Goal: Task Accomplishment & Management: Complete application form

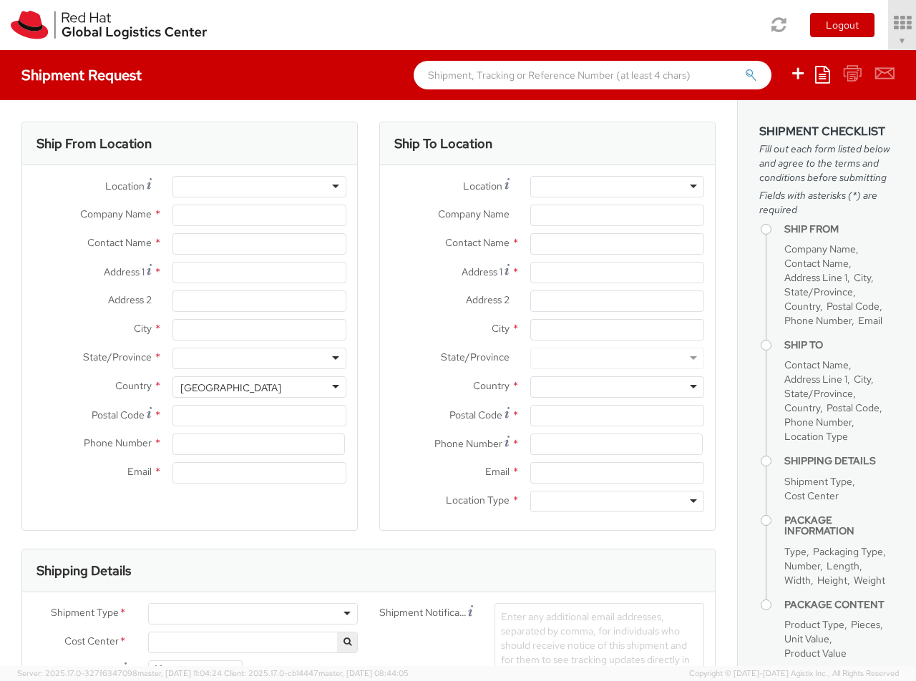
select select "850"
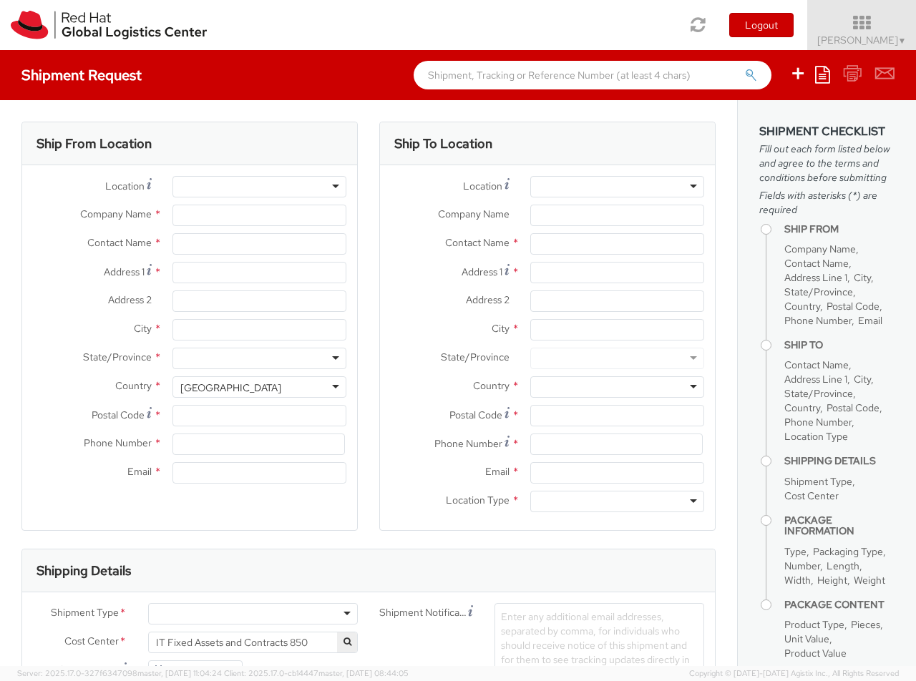
select select
type input "Red Hat Czech s.r.o."
type input "[PERSON_NAME]"
type input "Purkynova 647/111"
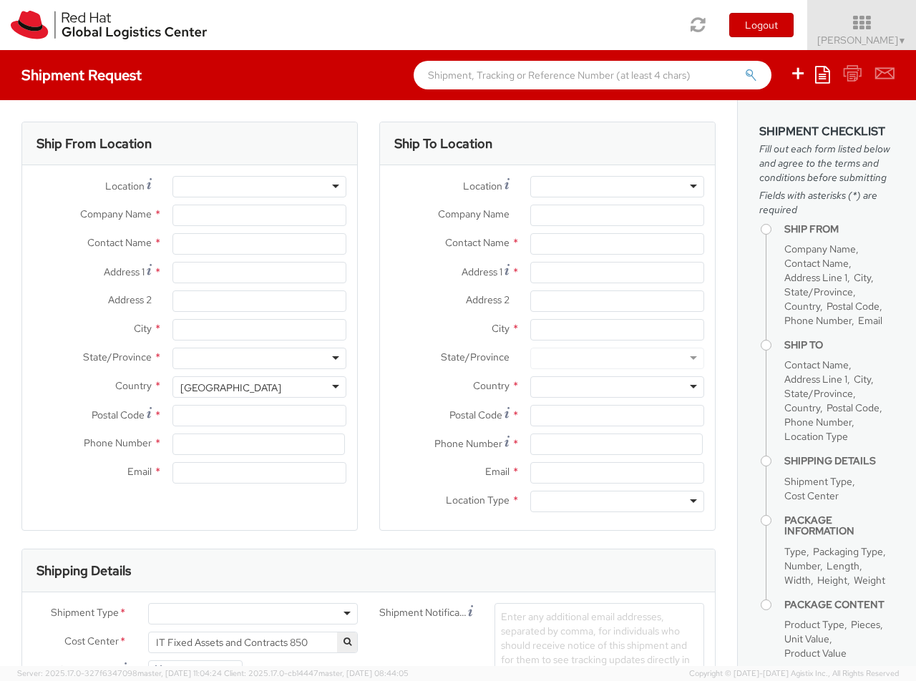
type input "[GEOGRAPHIC_DATA]"
type input "621 00"
type input "420 532 294 555"
type input "[EMAIL_ADDRESS][DOMAIN_NAME]"
select select "CM"
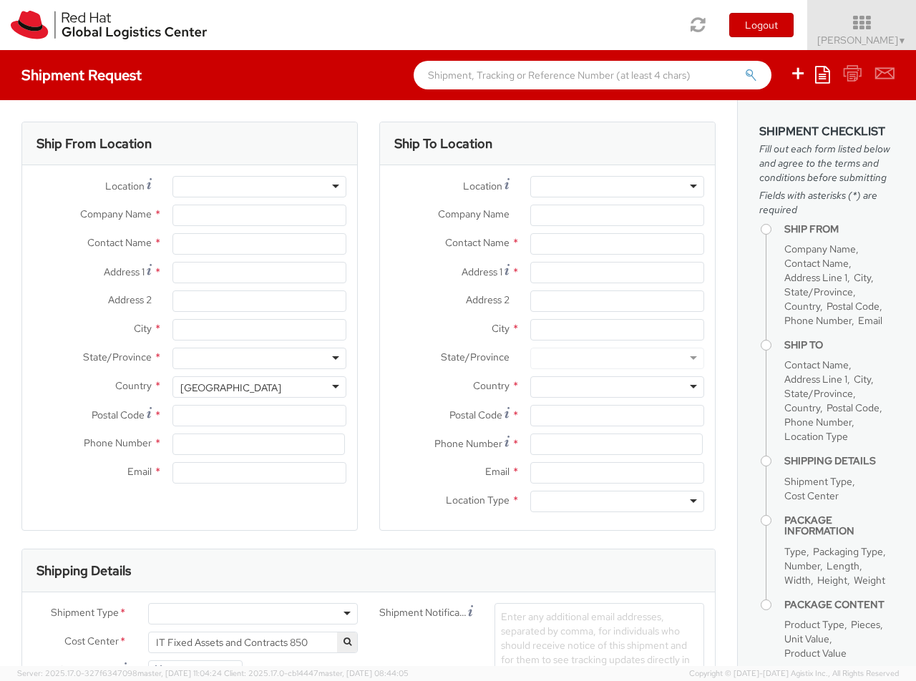
select select "KGS"
click at [259, 187] on div "RH - [GEOGRAPHIC_DATA] [GEOGRAPHIC_DATA] - B" at bounding box center [300, 187] width 241 height 14
type input "RH - [GEOGRAPHIC_DATA]"
type input "Red Hat UK Limited"
type input "[GEOGRAPHIC_DATA]"
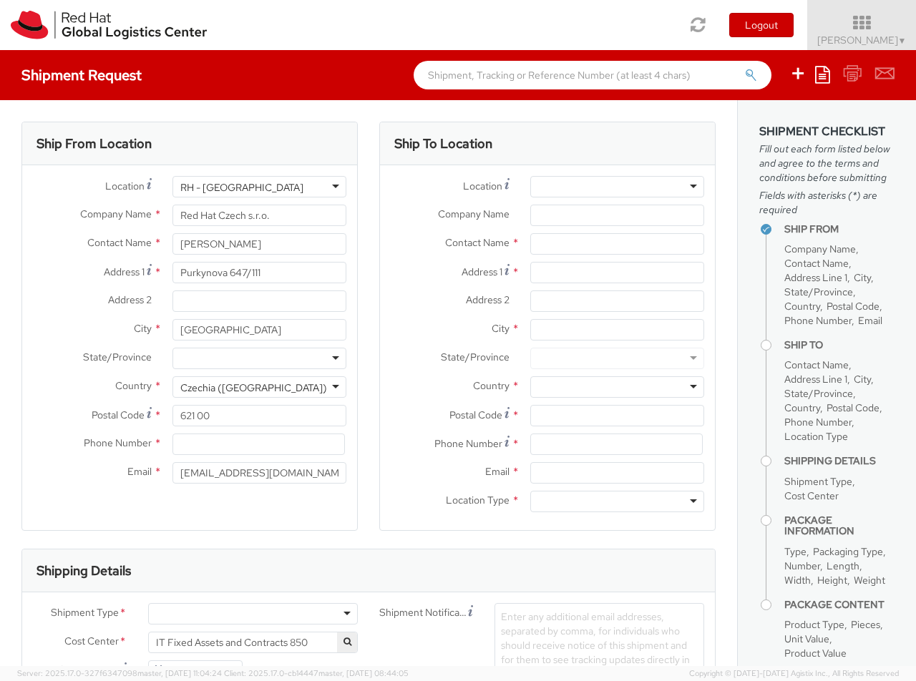
type input "[STREET_ADDRESS]"
type input "[GEOGRAPHIC_DATA]"
type input "EC3R8NB"
type input "[PERSON_NAME]"
type input "[PHONE_NUMBER]"
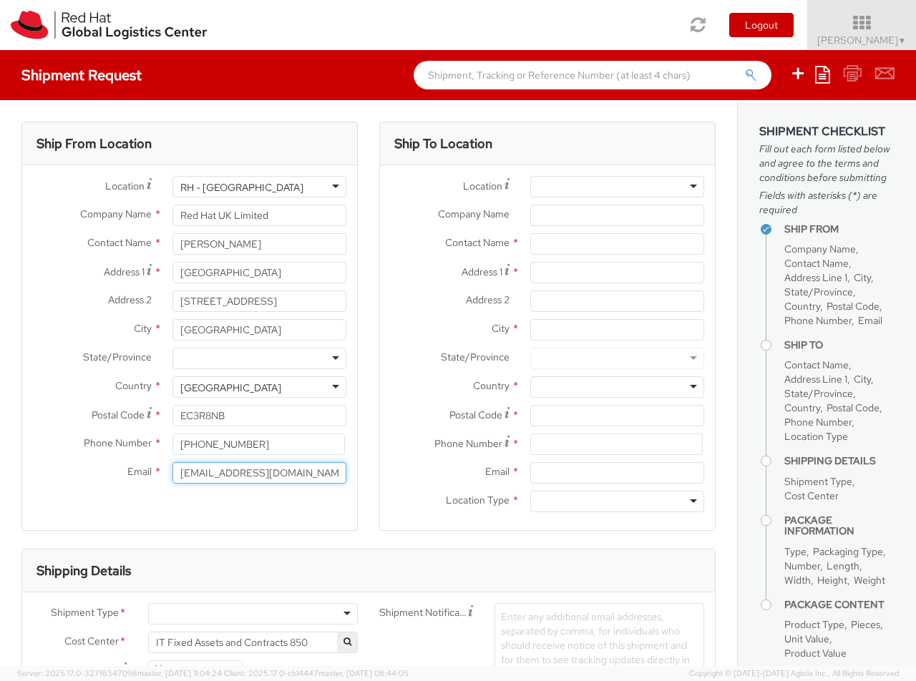
type input "[EMAIL_ADDRESS][DOMAIN_NAME]"
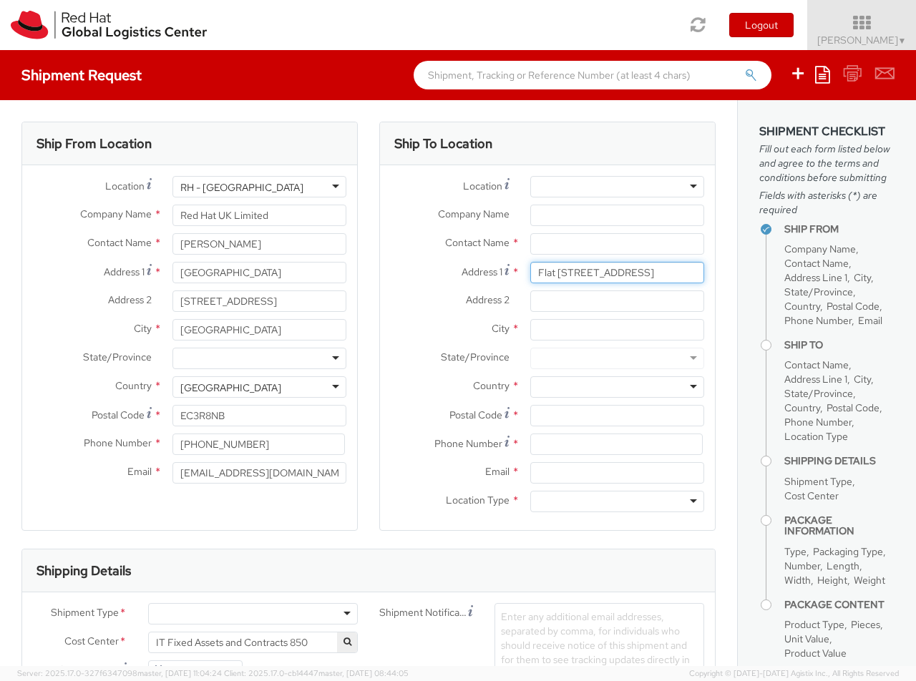
type input "Flat [STREET_ADDRESS]"
type input "[GEOGRAPHIC_DATA]"
type input "EH6 6BR"
click at [617, 387] on div at bounding box center [617, 386] width 174 height 21
type input "[GEOGRAPHIC_DATA]"
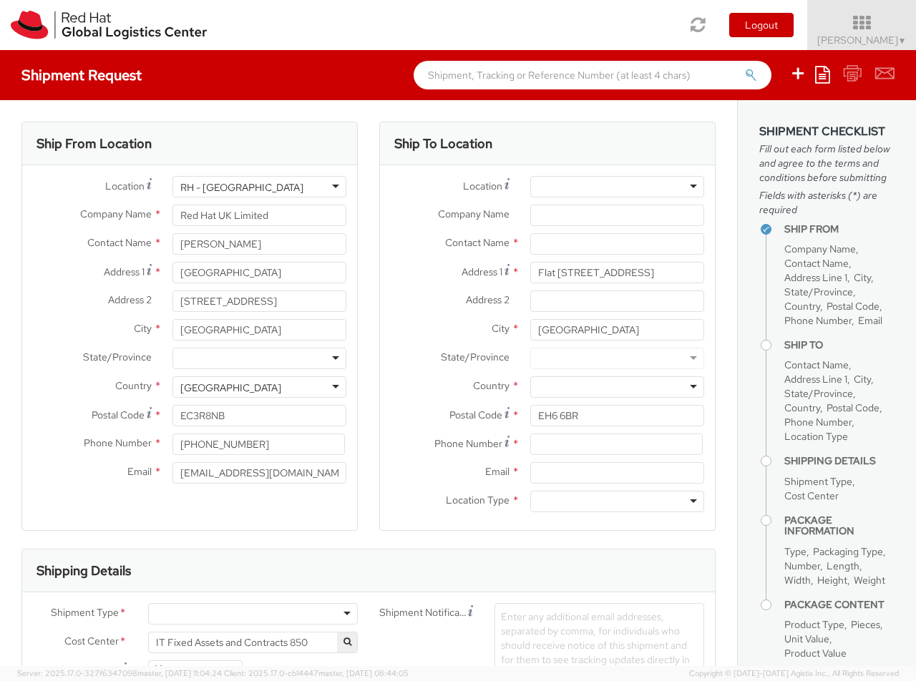
click at [617, 502] on div at bounding box center [617, 501] width 174 height 21
type input "r"
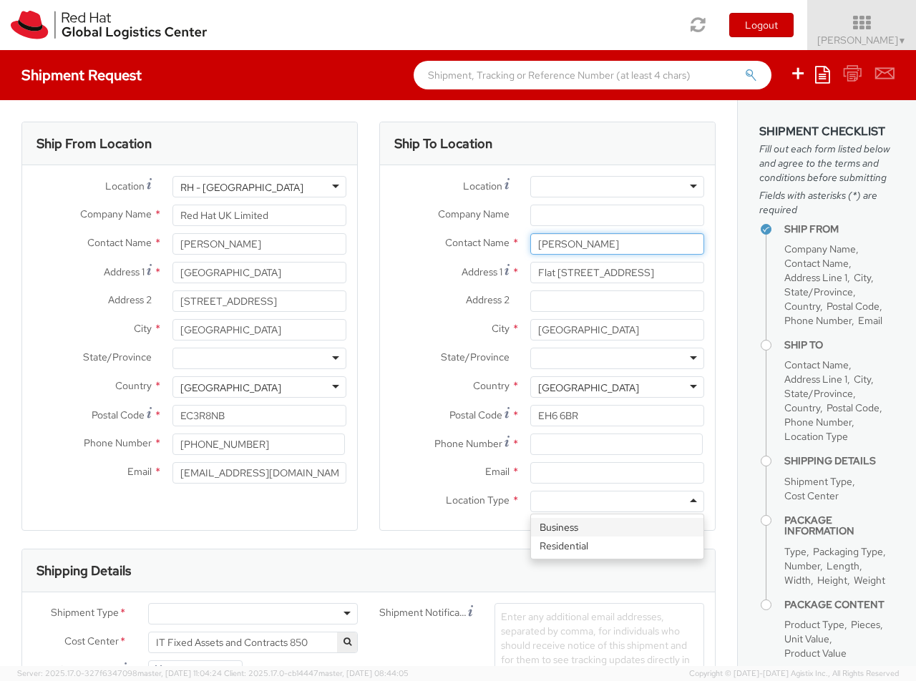
type input "[PERSON_NAME]"
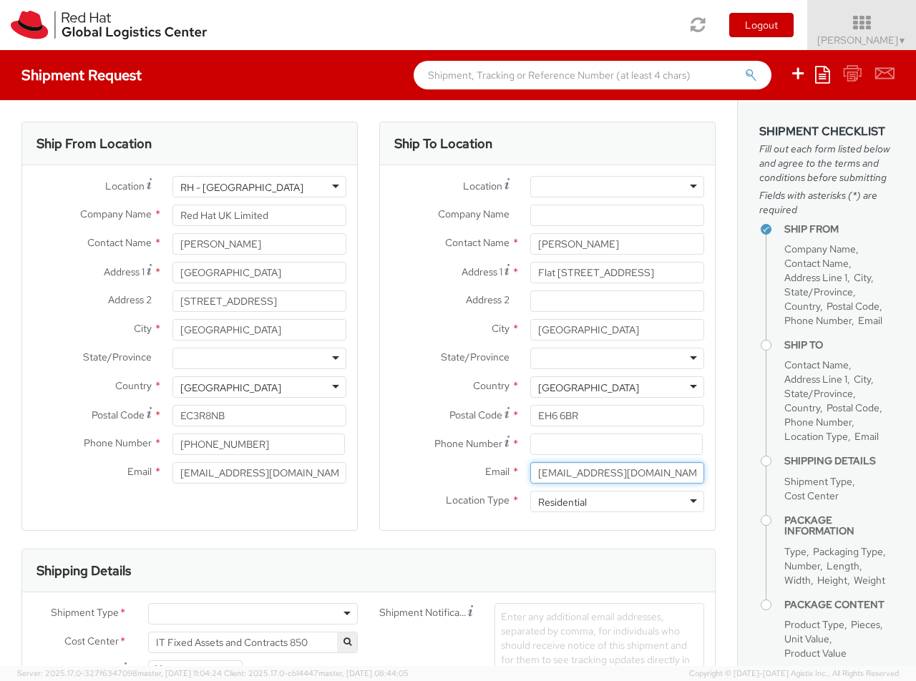
type input "[EMAIL_ADDRESS][DOMAIN_NAME]"
type input "[PHONE_NUMBER]"
click at [253, 614] on div at bounding box center [253, 613] width 210 height 21
type input "bu"
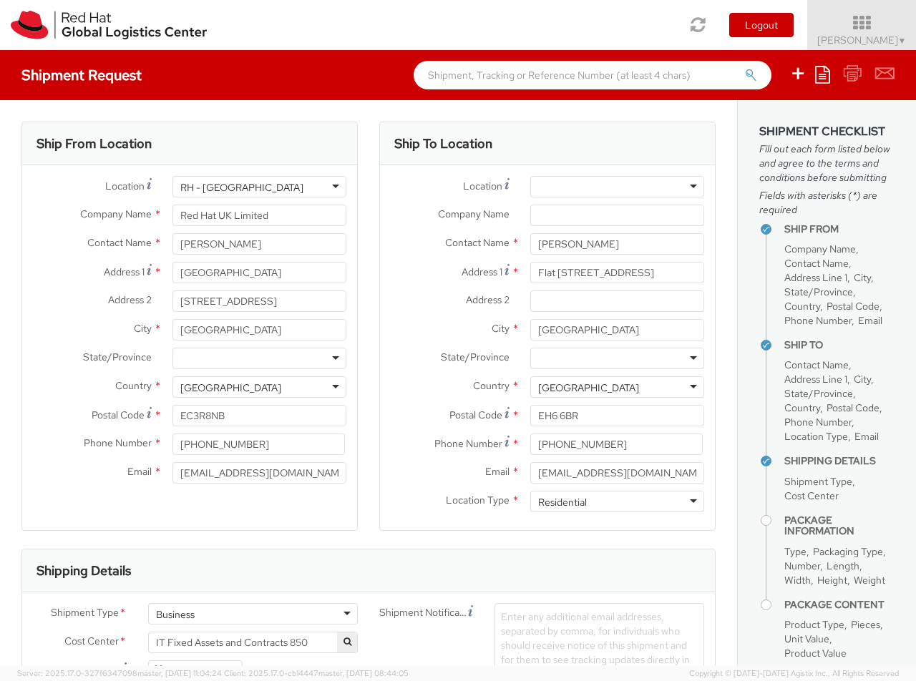
type input "ref"
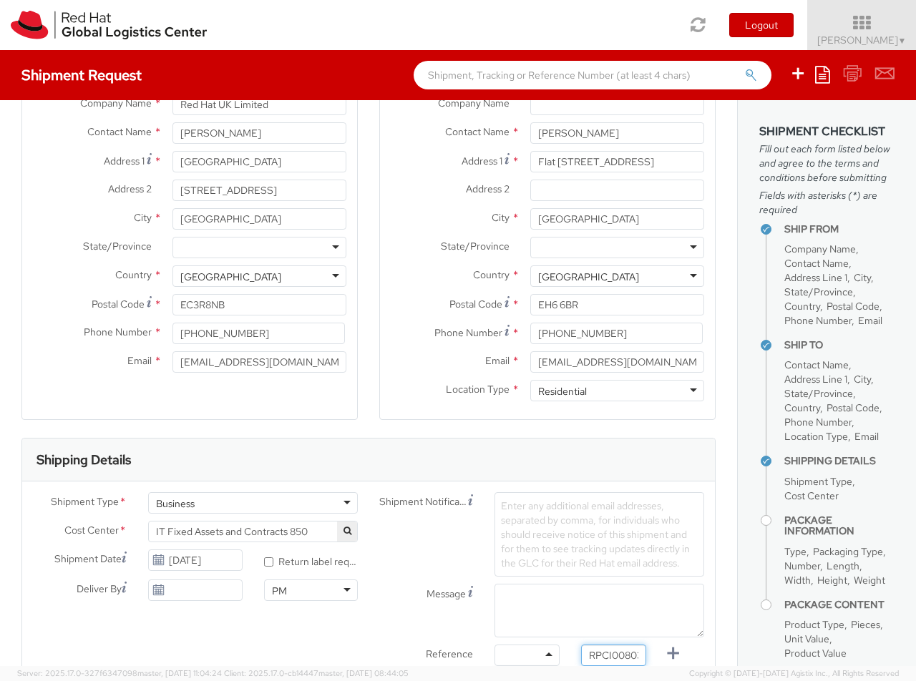
type input "RPCI0080387"
type input "[EMAIL_ADDRESS][DOMAIN_NAME]"
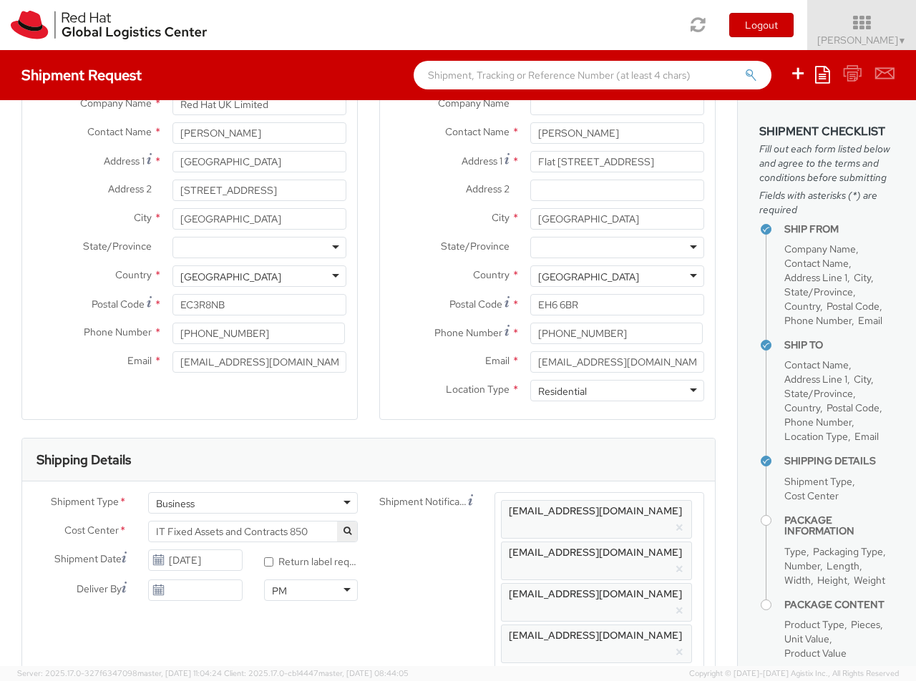
scroll to position [0, 16]
type input "lap"
select select "LAPTOP"
type input "your"
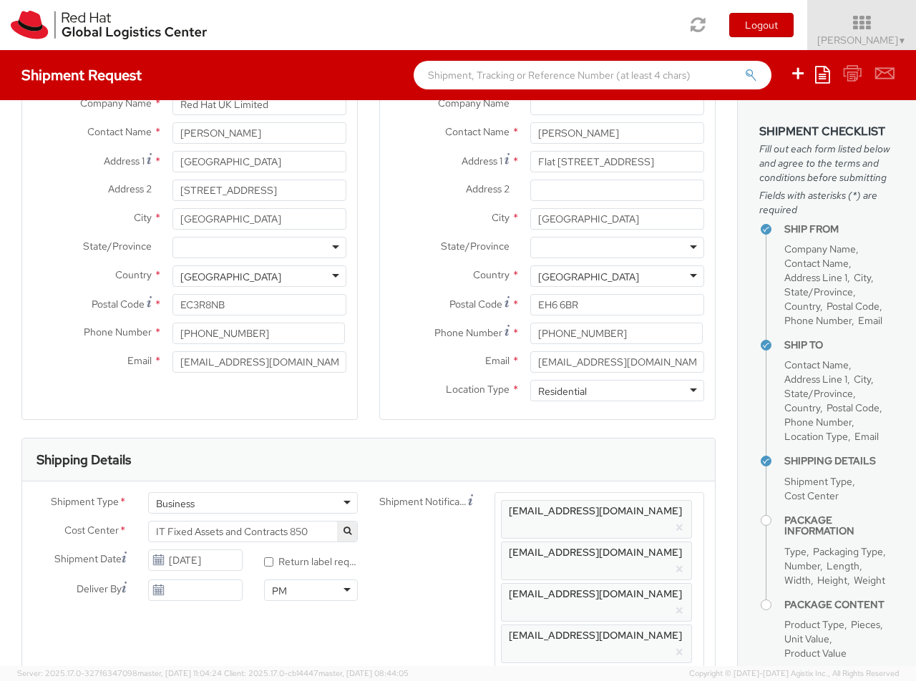
scroll to position [47, 0]
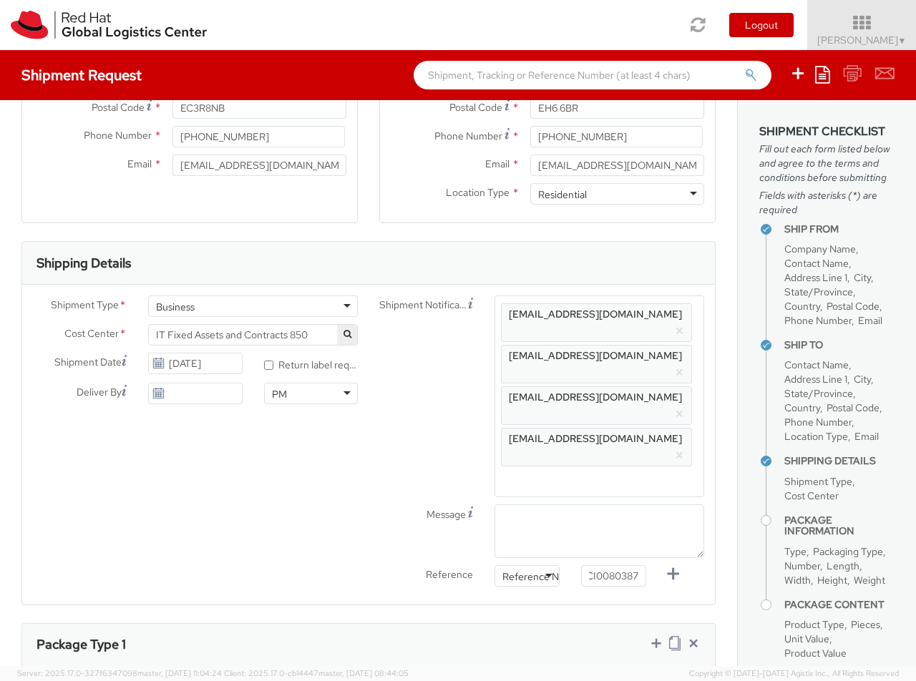
type input "1"
type input "50"
type input "30"
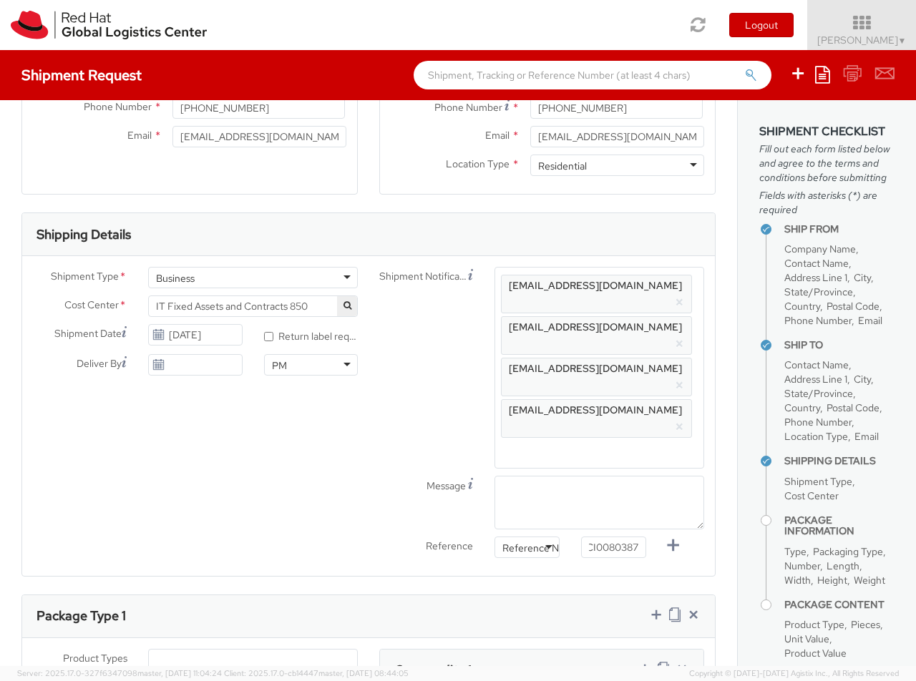
type input "20"
type input "3.8"
type input "Macbook Air 13"
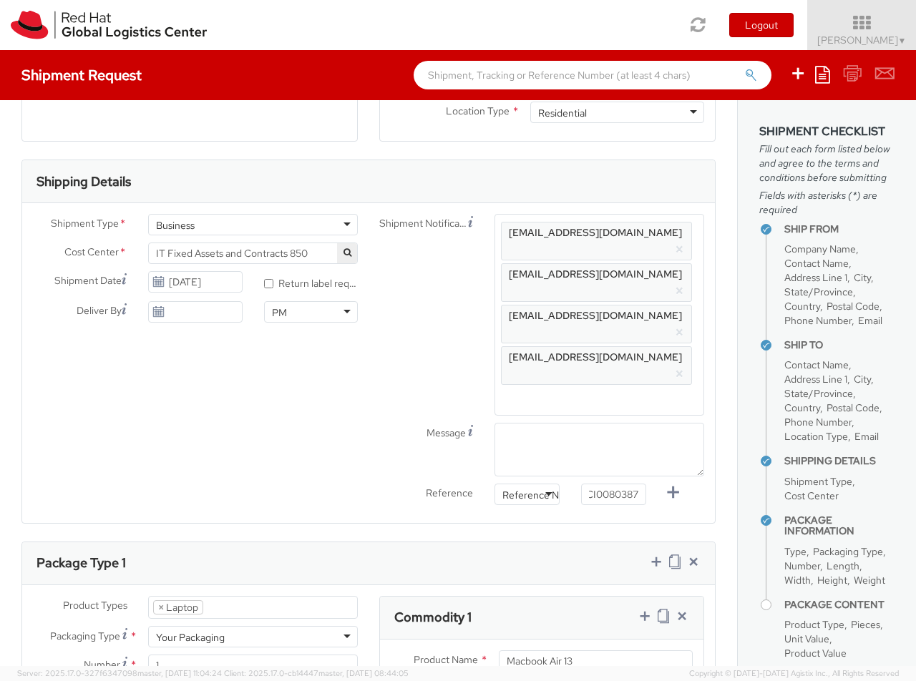
type input "1,251.88"
type input "EUR"
click at [644, 609] on icon at bounding box center [645, 616] width 14 height 14
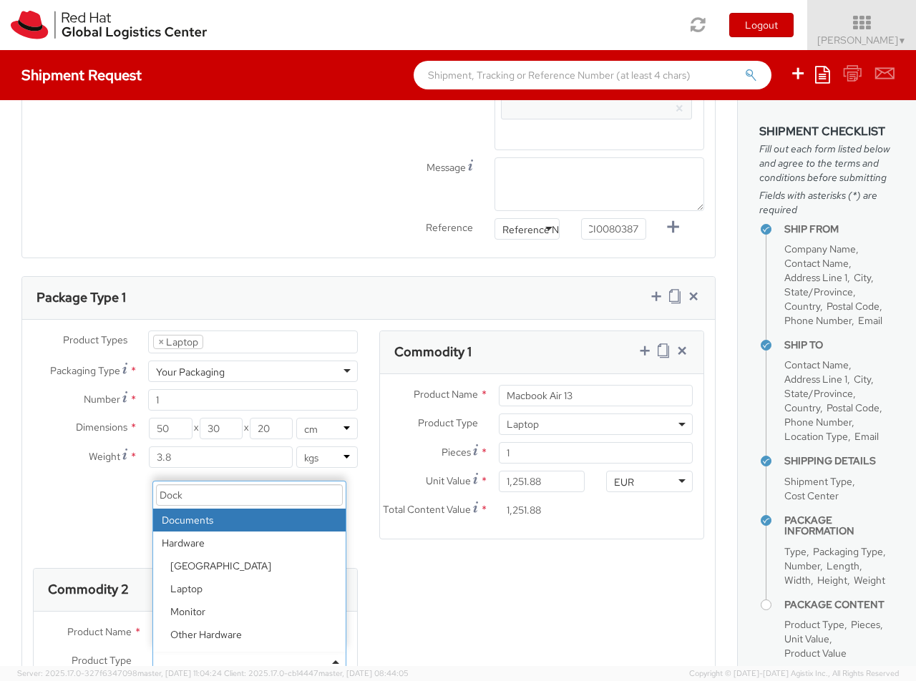
select select "DOC_STATION"
type input "59.94"
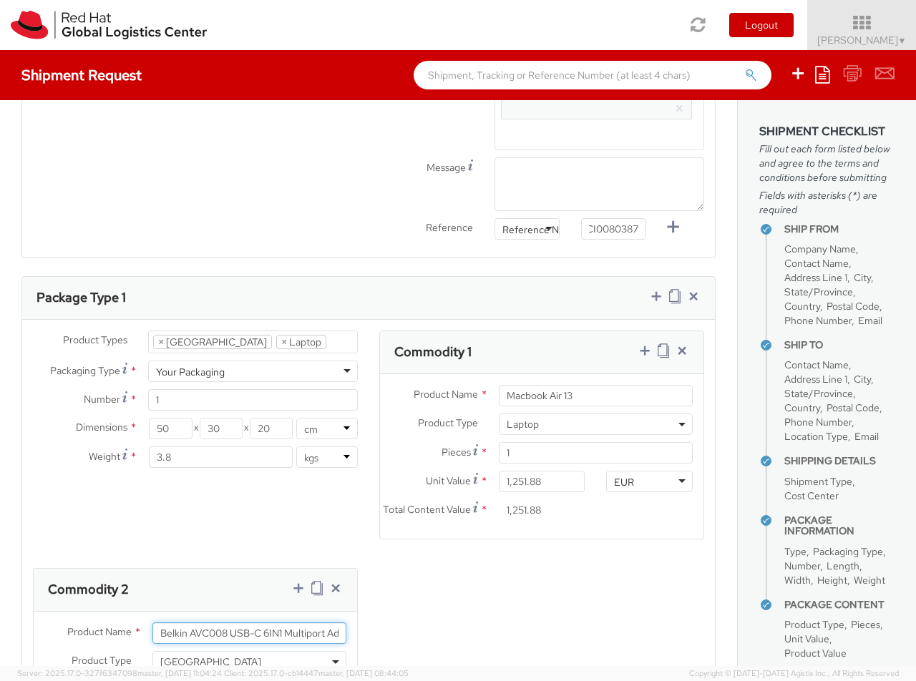
scroll to position [0, 27]
type input "Belkin AVC008 USB-C 6IN1 Multiport Adapter"
type input "[PERSON_NAME]"
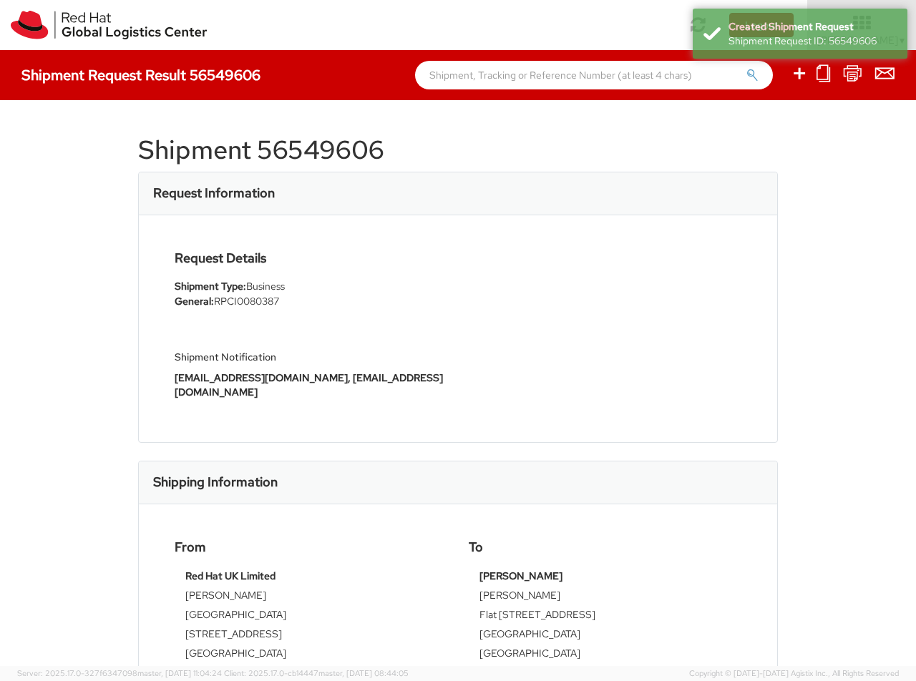
click at [358, 152] on h1 "Shipment 56549606" at bounding box center [458, 150] width 640 height 29
copy h1 "56549606"
click at [800, 75] on icon at bounding box center [799, 73] width 17 height 18
select select
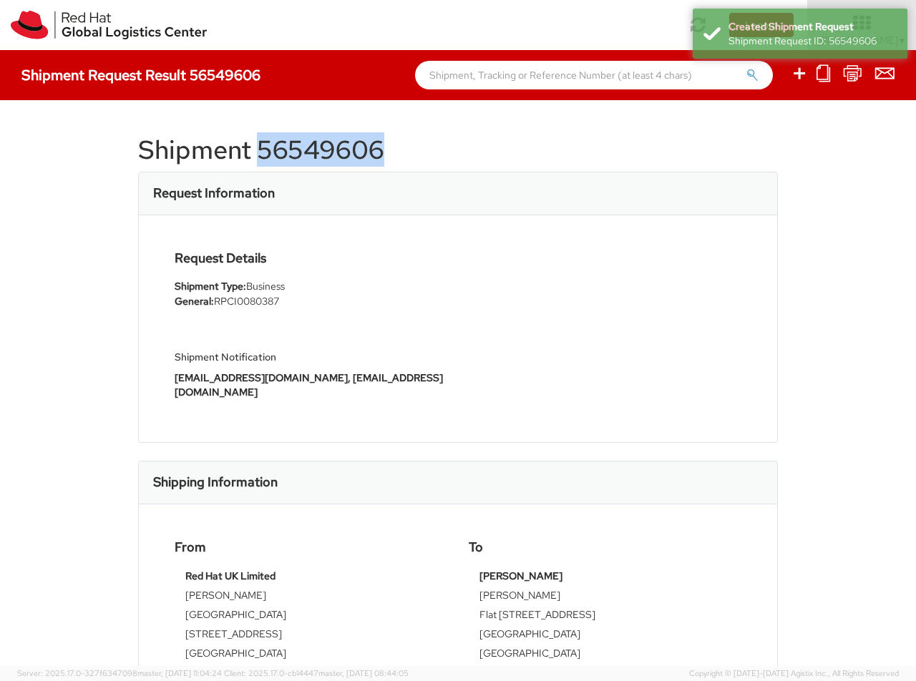
select select
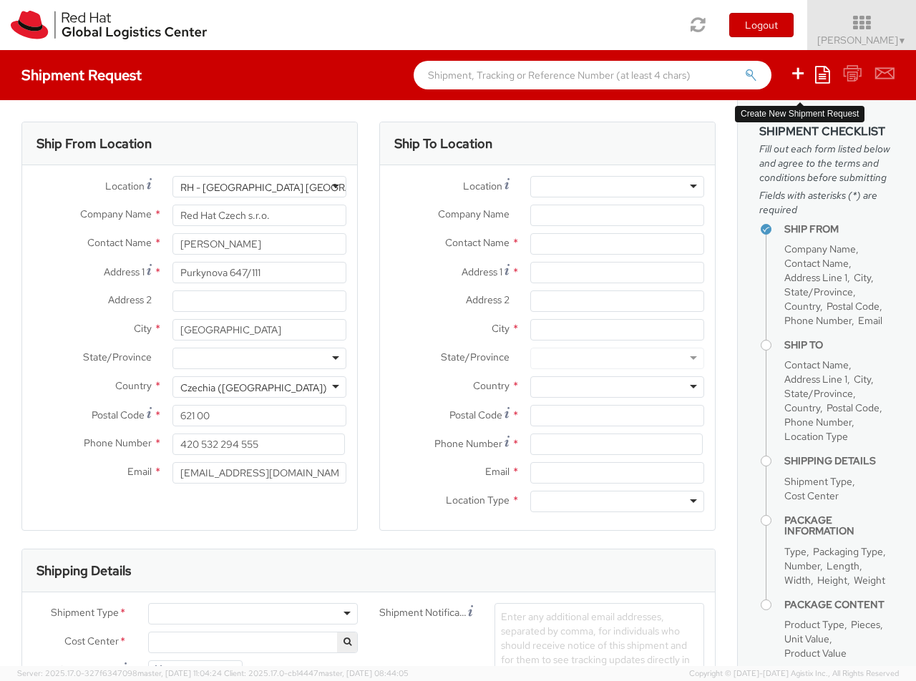
select select "850"
click at [259, 187] on div "RH - [GEOGRAPHIC_DATA] [GEOGRAPHIC_DATA] - B" at bounding box center [300, 187] width 241 height 14
type input "RH - [GEOGRAPHIC_DATA]"
type input "Red Hat UK Limited"
type input "[GEOGRAPHIC_DATA]"
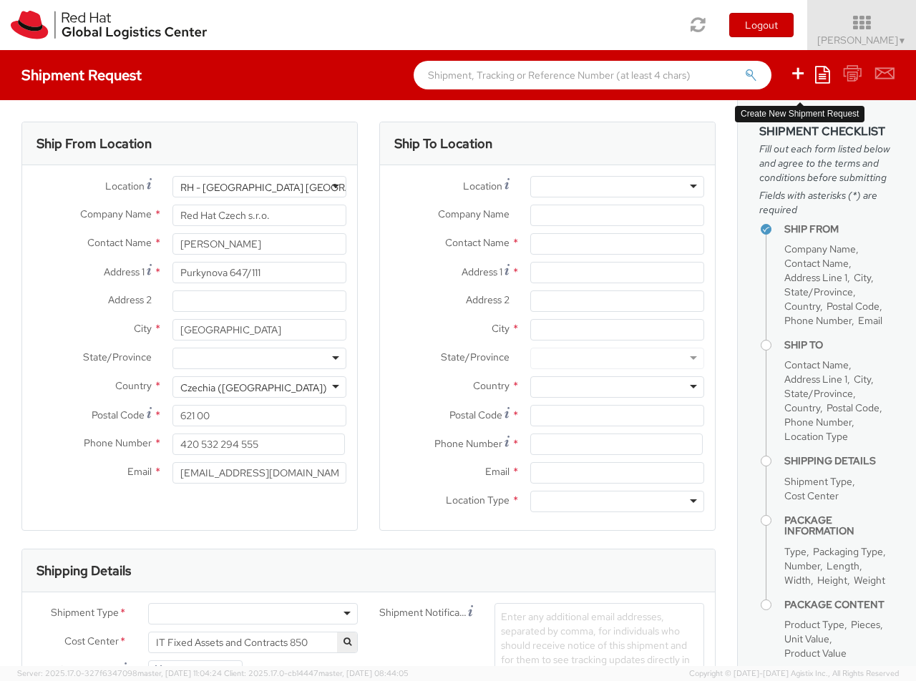
type input "[STREET_ADDRESS]"
type input "[GEOGRAPHIC_DATA]"
type input "EC3R8NB"
type input "44 207 009 4444"
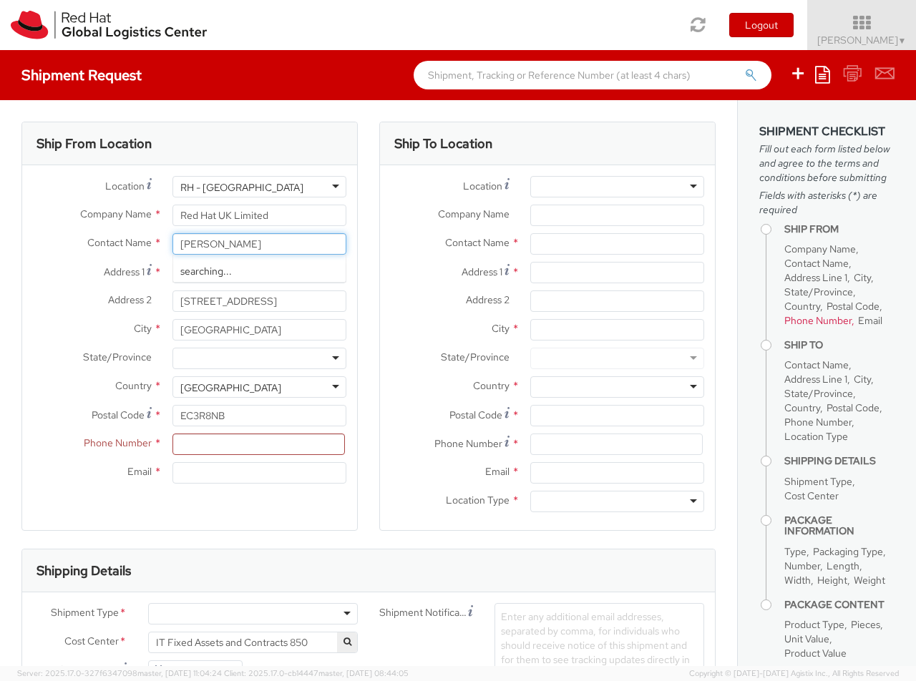
type input "[PERSON_NAME]"
type input "[PHONE_NUMBER]"
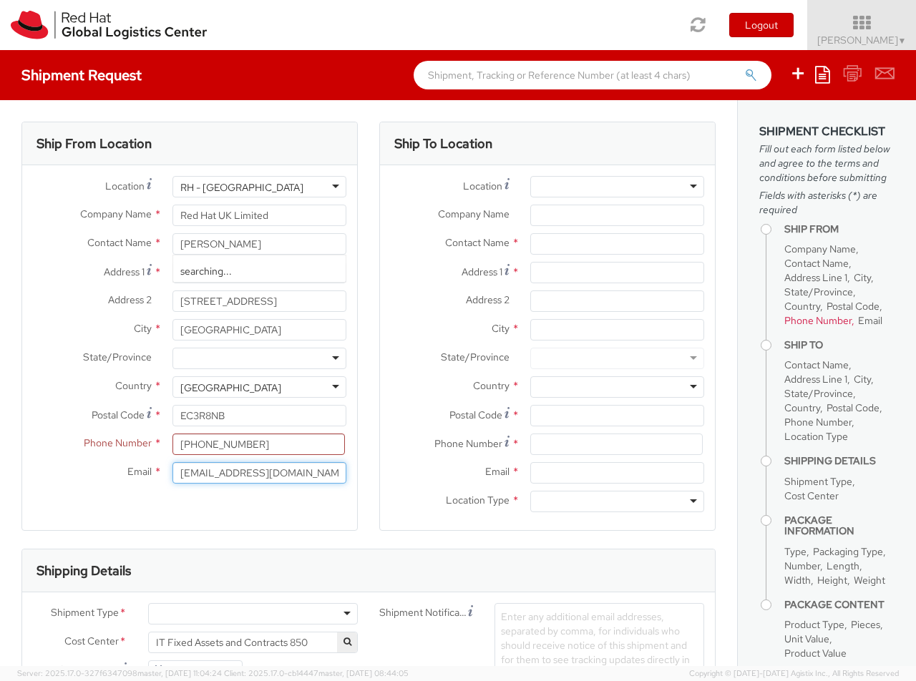
type input "[EMAIL_ADDRESS][DOMAIN_NAME]"
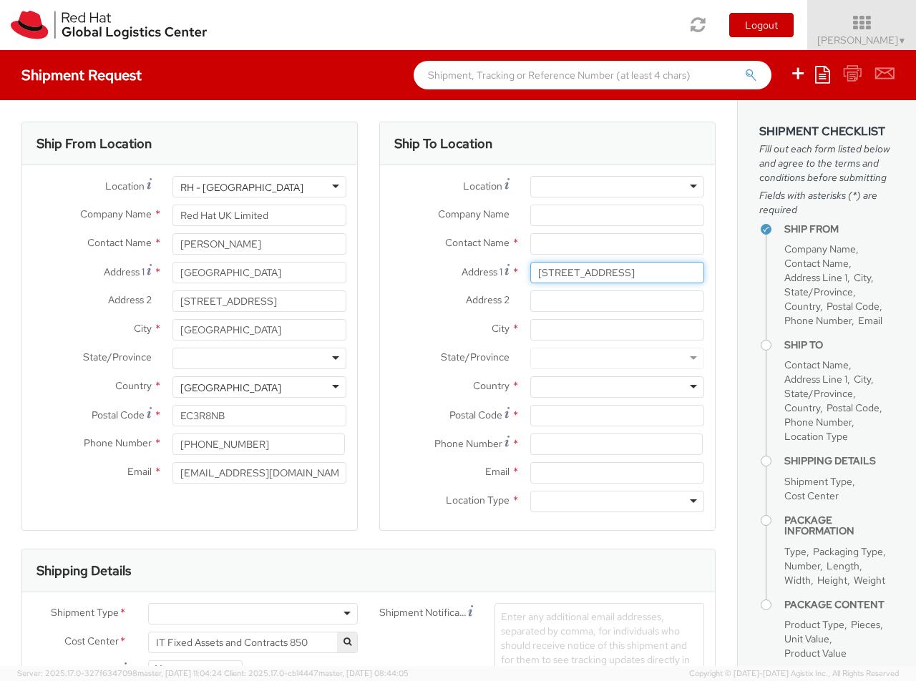
type input "[STREET_ADDRESS]"
type input "[PERSON_NAME] Coldfield"
type input "B75 7EN"
click at [617, 387] on div at bounding box center [617, 386] width 174 height 21
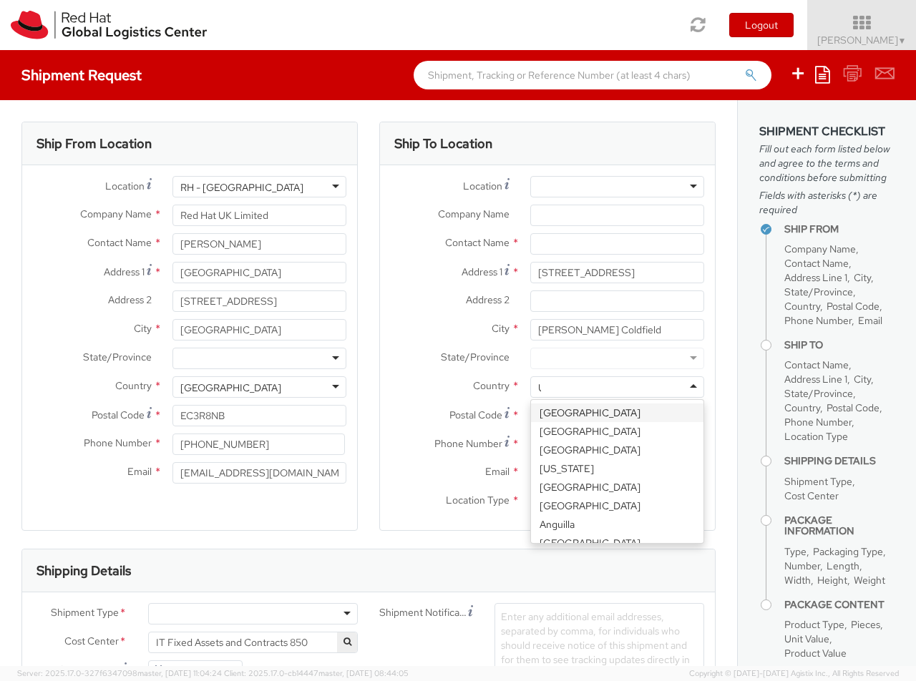
type input "[GEOGRAPHIC_DATA]"
click at [617, 502] on div at bounding box center [617, 501] width 174 height 21
type input "r"
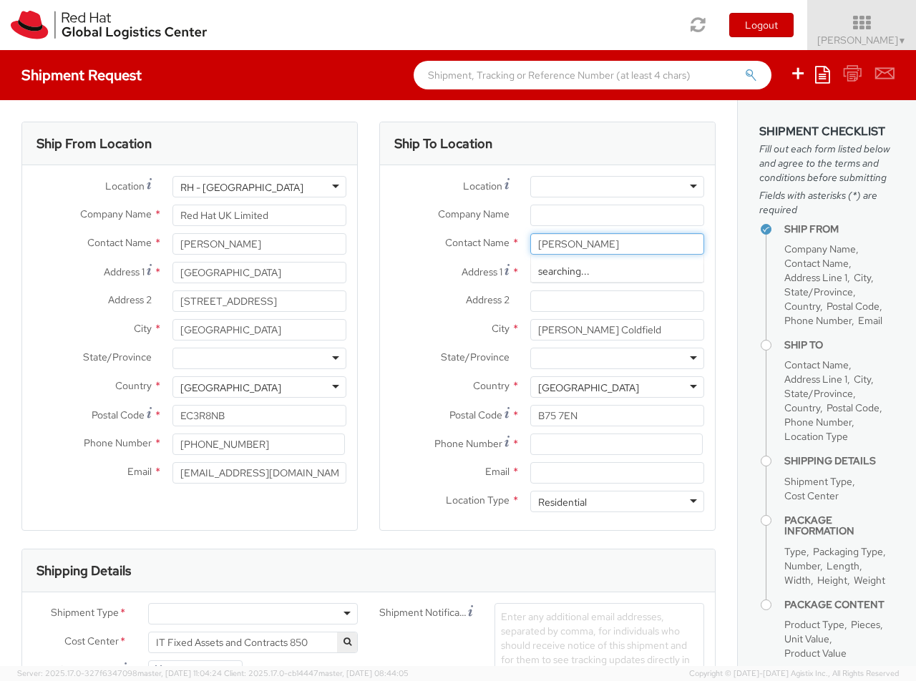
type input "[PERSON_NAME]"
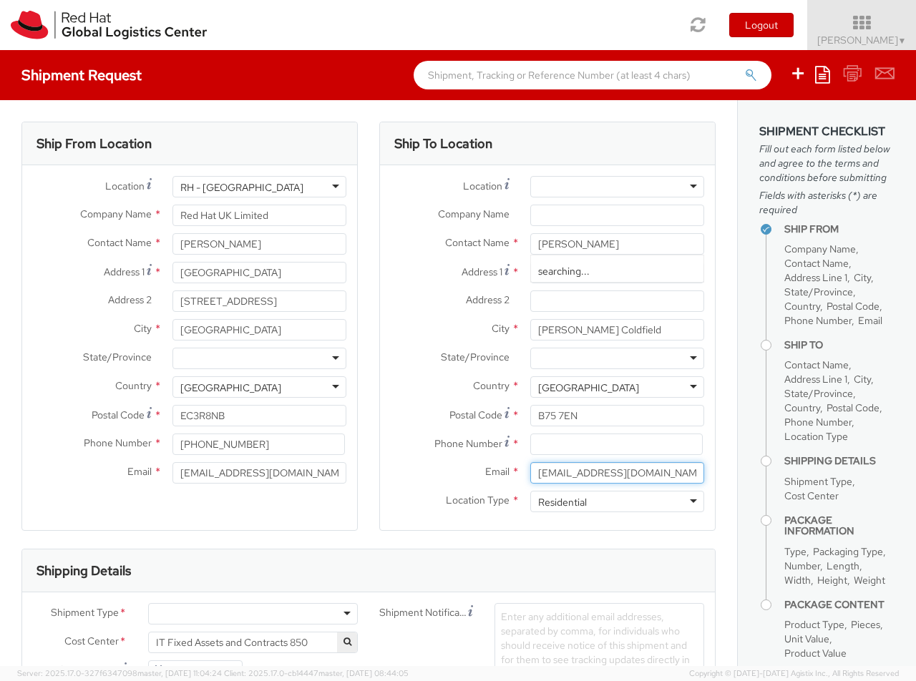
type input "[EMAIL_ADDRESS][DOMAIN_NAME]"
type input "07572396086"
click at [253, 614] on div at bounding box center [253, 613] width 210 height 21
type input "bu"
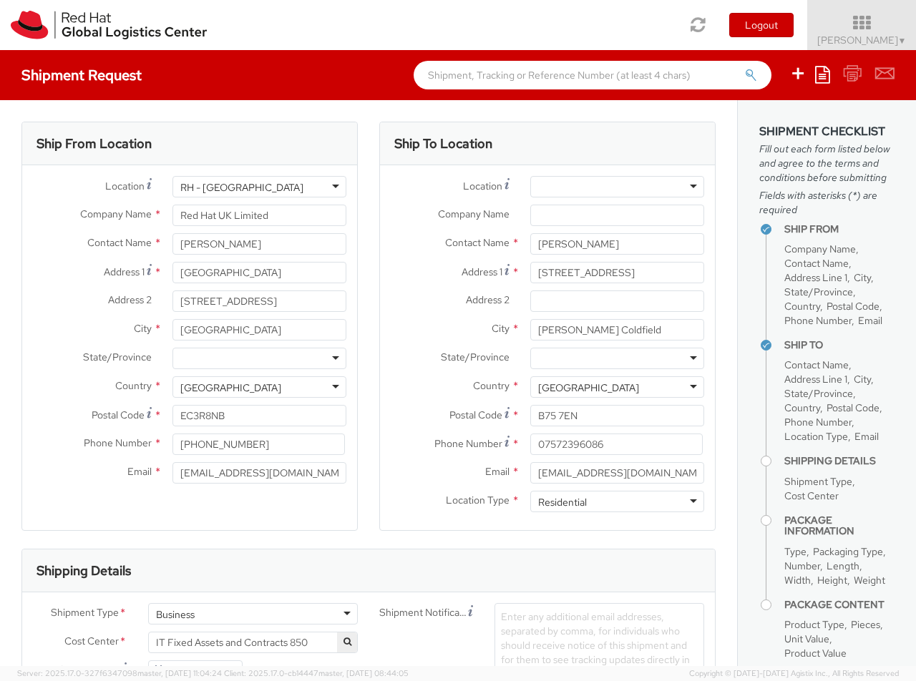
type input "ref"
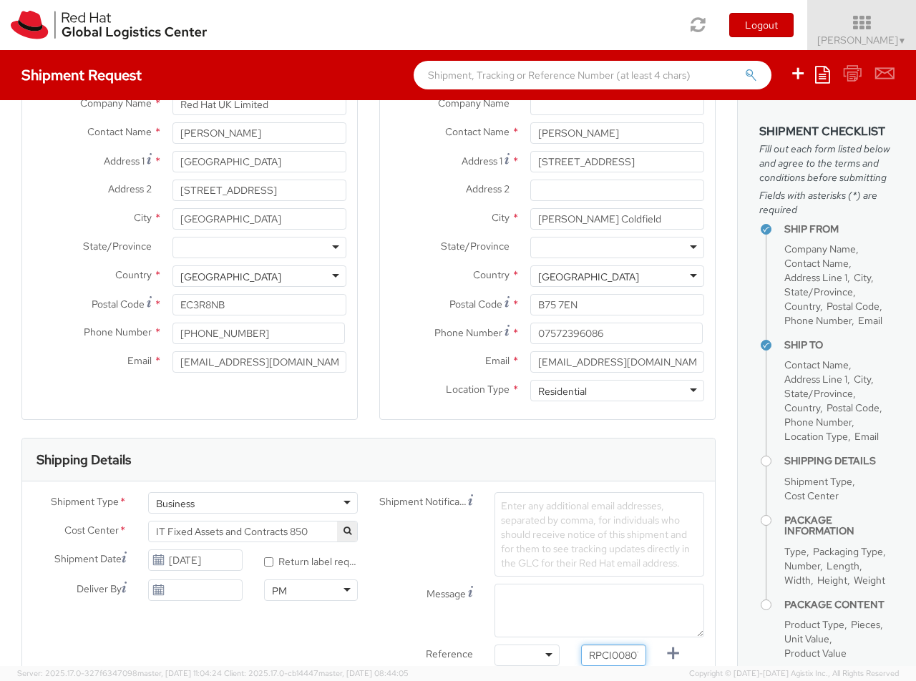
type input "RPCI0080731"
type input "[EMAIL_ADDRESS][DOMAIN_NAME]"
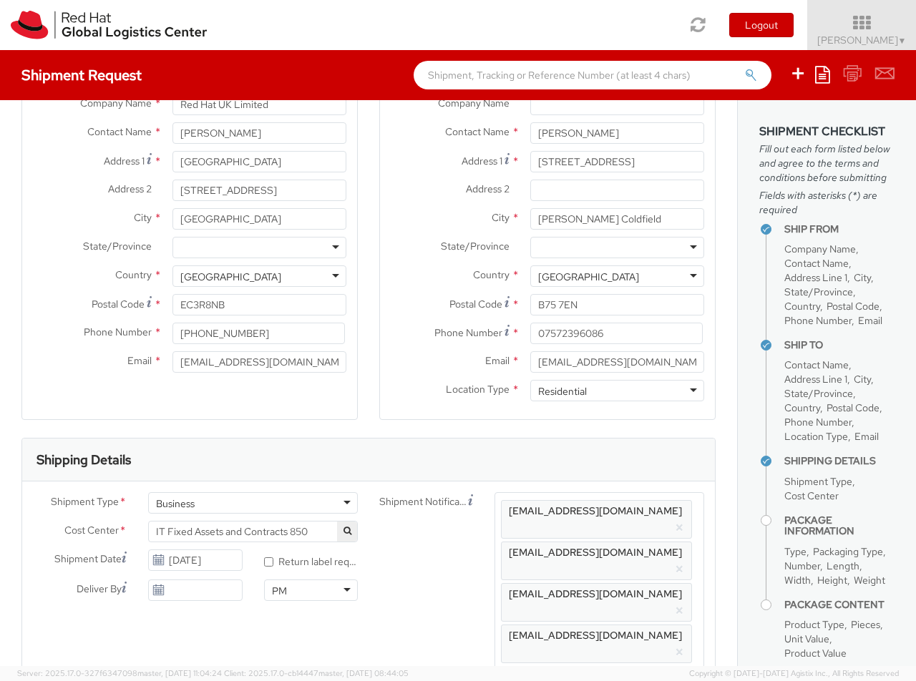
type input "lap"
select select "LAPTOP"
type input "your"
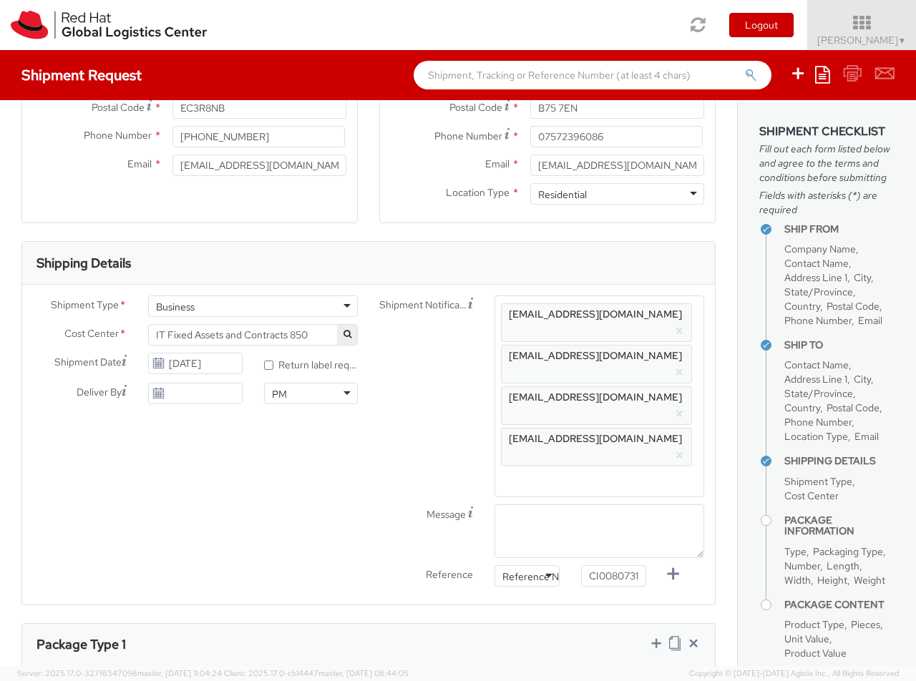
type input "1"
type input "50"
type input "30"
type input "20"
type input "4"
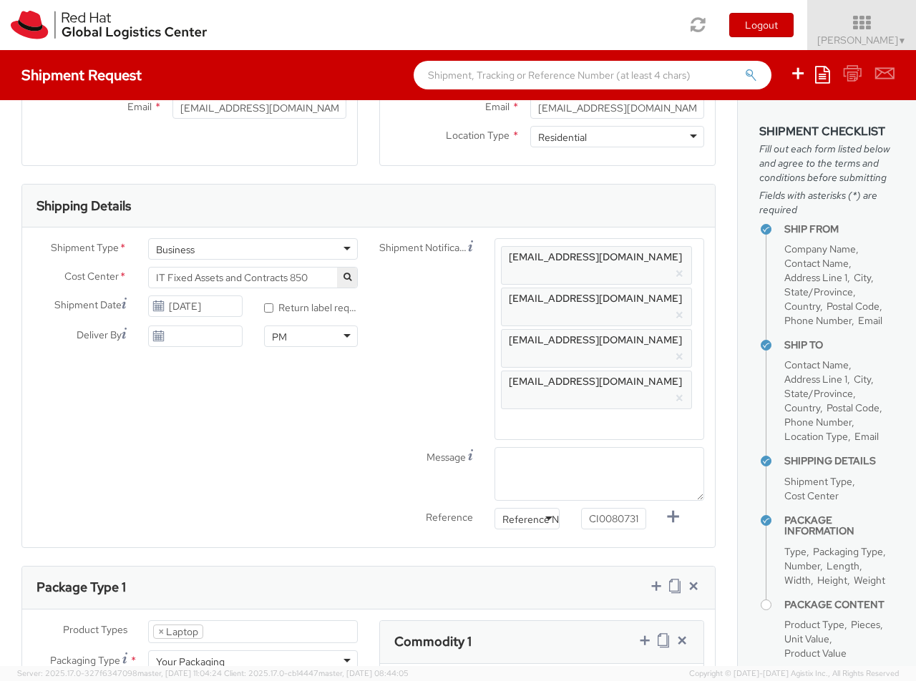
type input "Lenovo X Series"
type input "1,428.98"
type input "EUR"
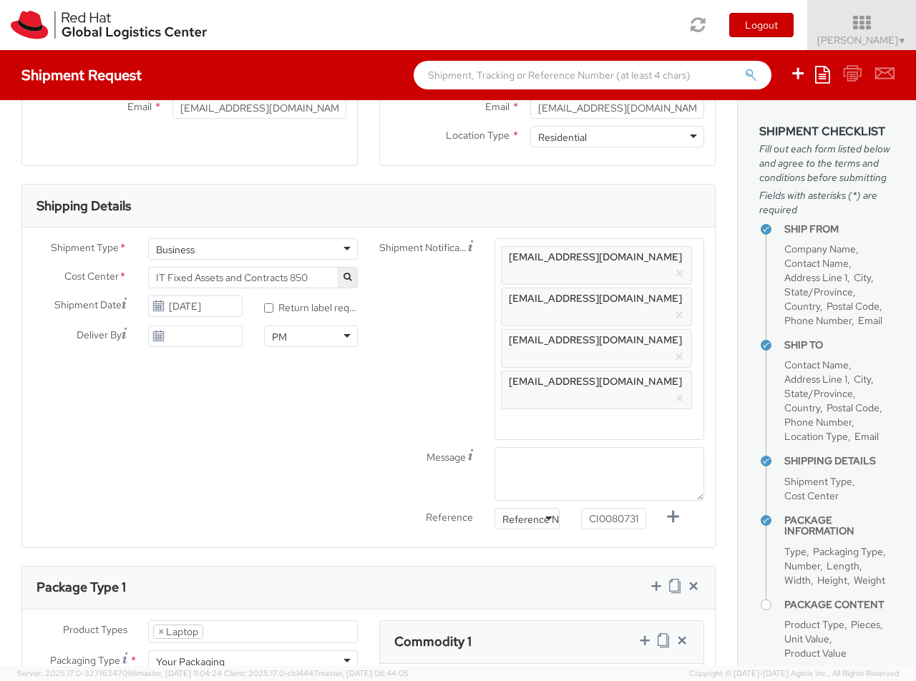
scroll to position [655, 0]
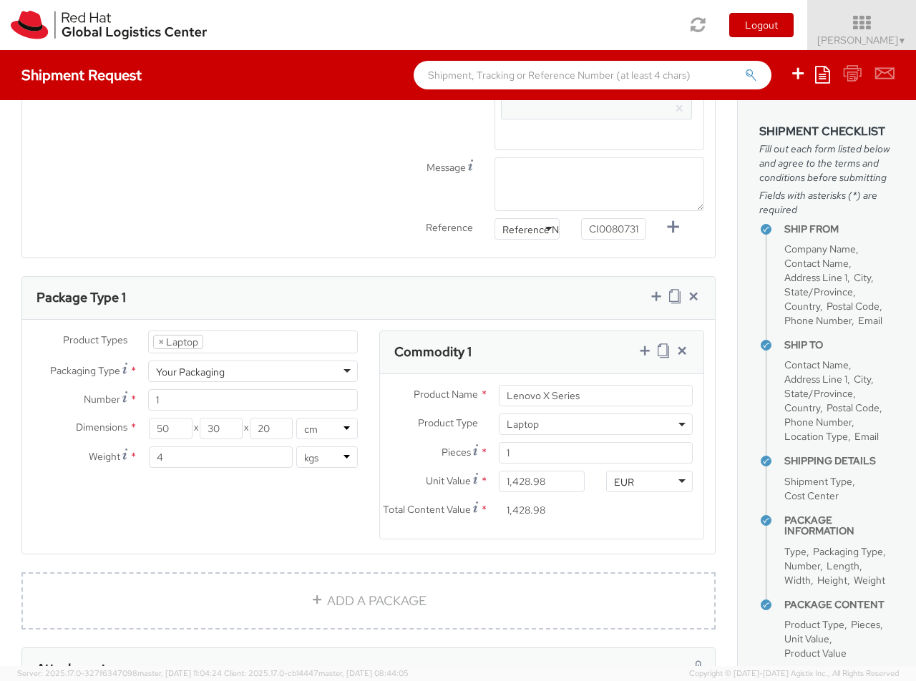
click at [644, 344] on icon at bounding box center [645, 351] width 14 height 14
select select "DOC_STATION"
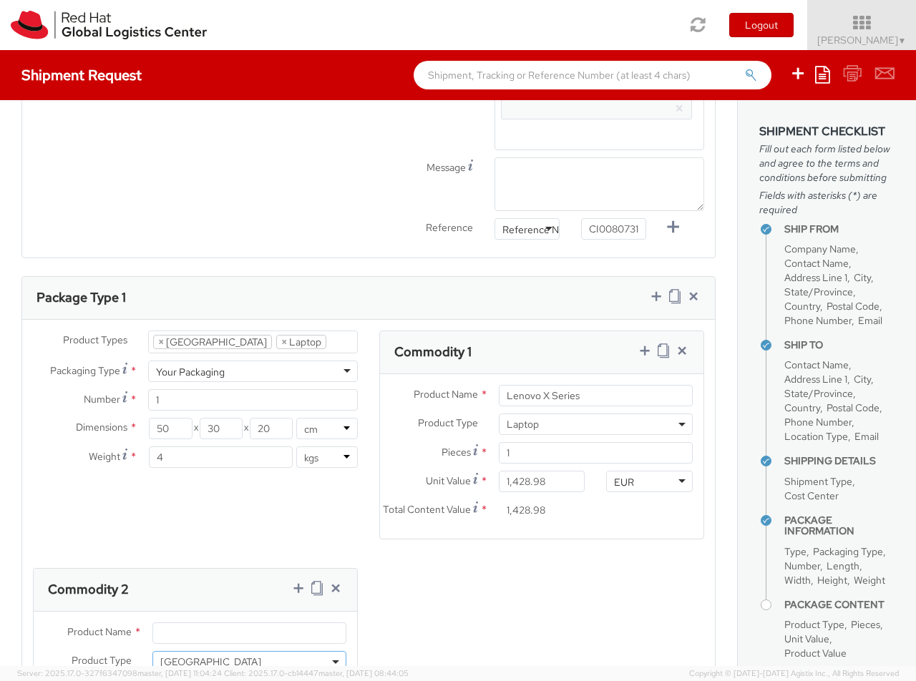
type input "200.00"
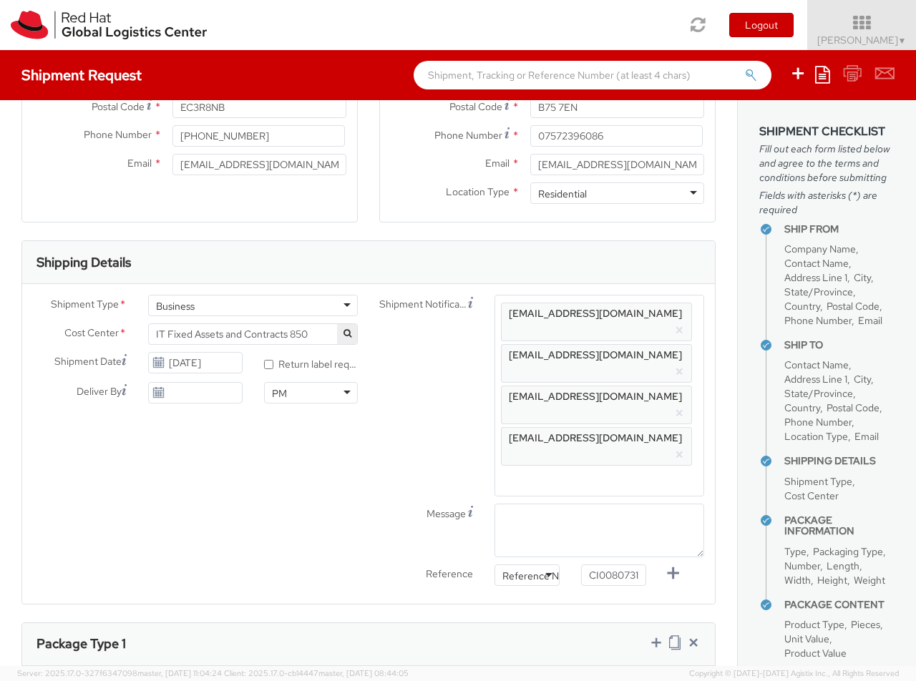
scroll to position [247, 0]
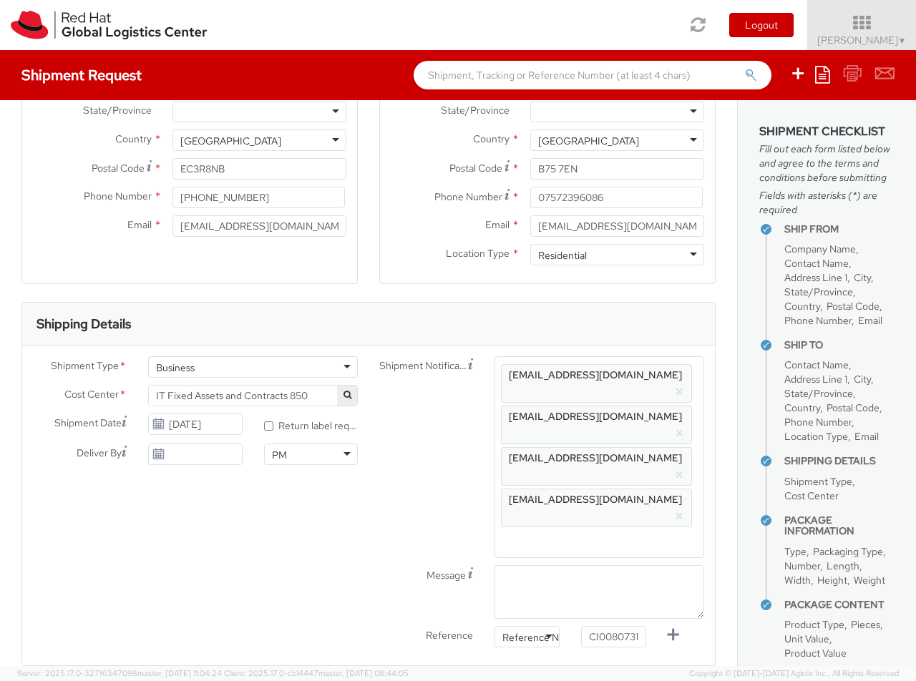
type input "Lenovo Thunderbolt 4 Dock"
click at [216, 425] on input "[DATE]" at bounding box center [195, 424] width 94 height 21
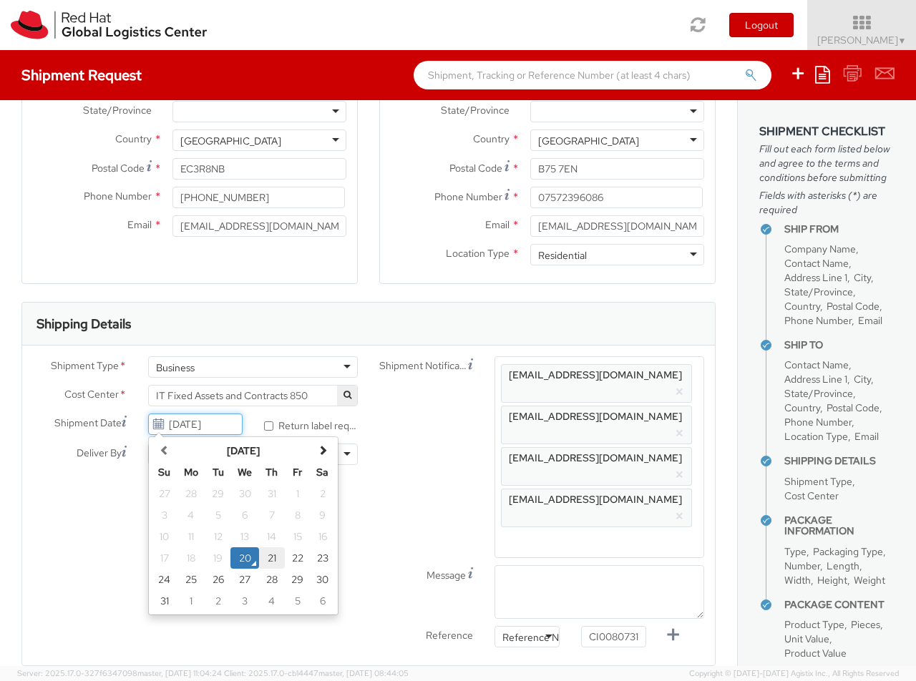
click at [273, 558] on td "21" at bounding box center [272, 557] width 26 height 21
type input "[DATE]"
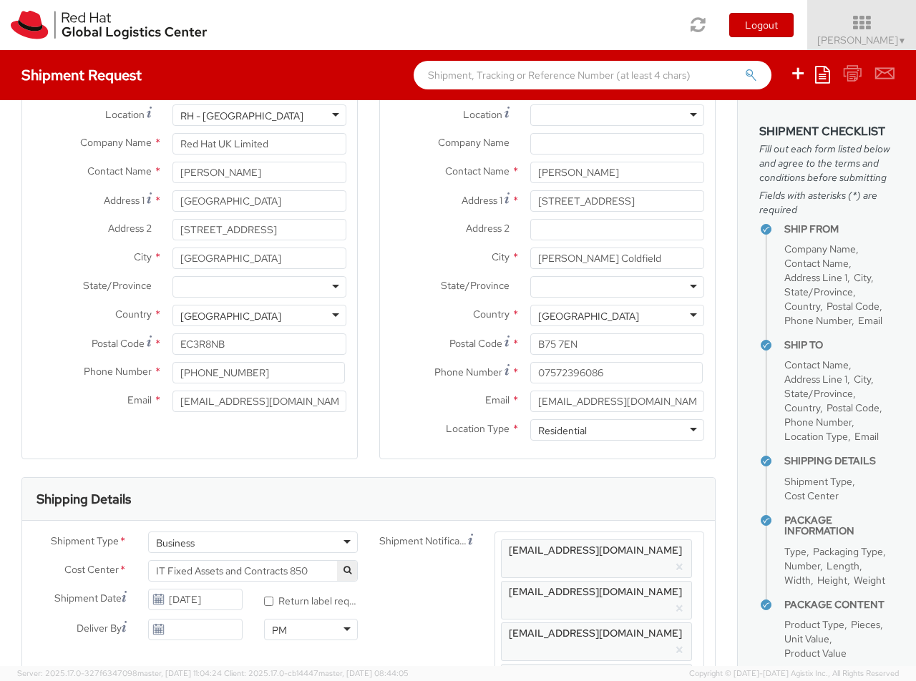
scroll to position [0, 0]
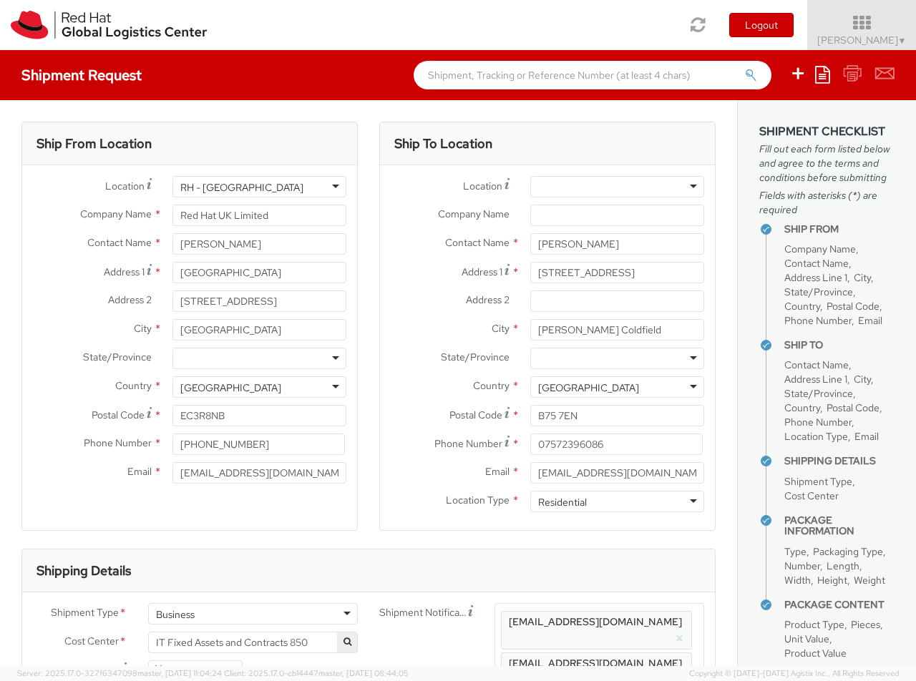
type input "[PERSON_NAME]"
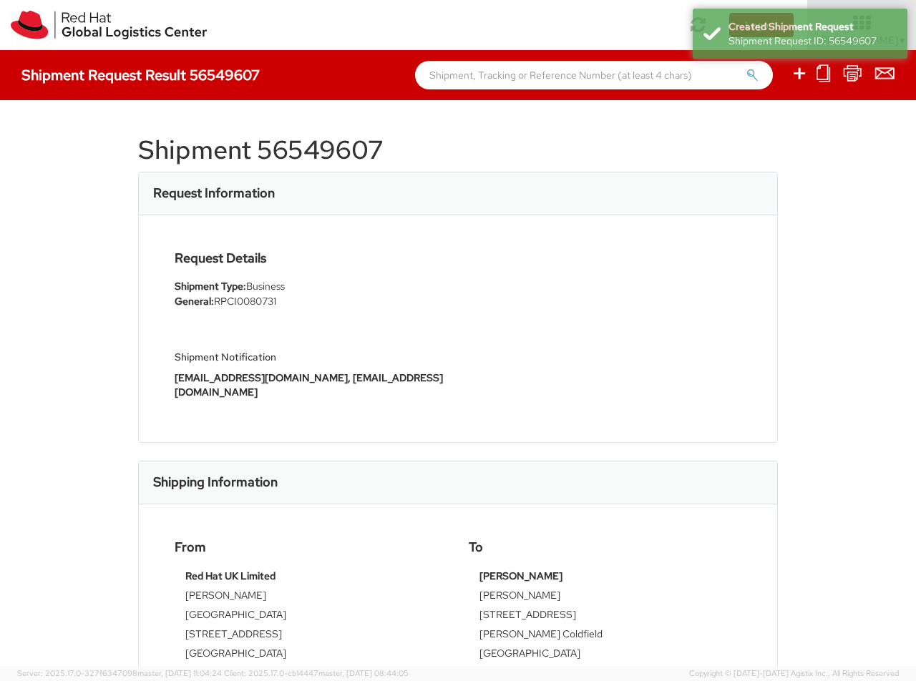
click at [357, 142] on h1 "Shipment 56549607" at bounding box center [458, 150] width 640 height 29
copy h1 "56549607"
click at [800, 75] on icon at bounding box center [799, 73] width 17 height 18
select select
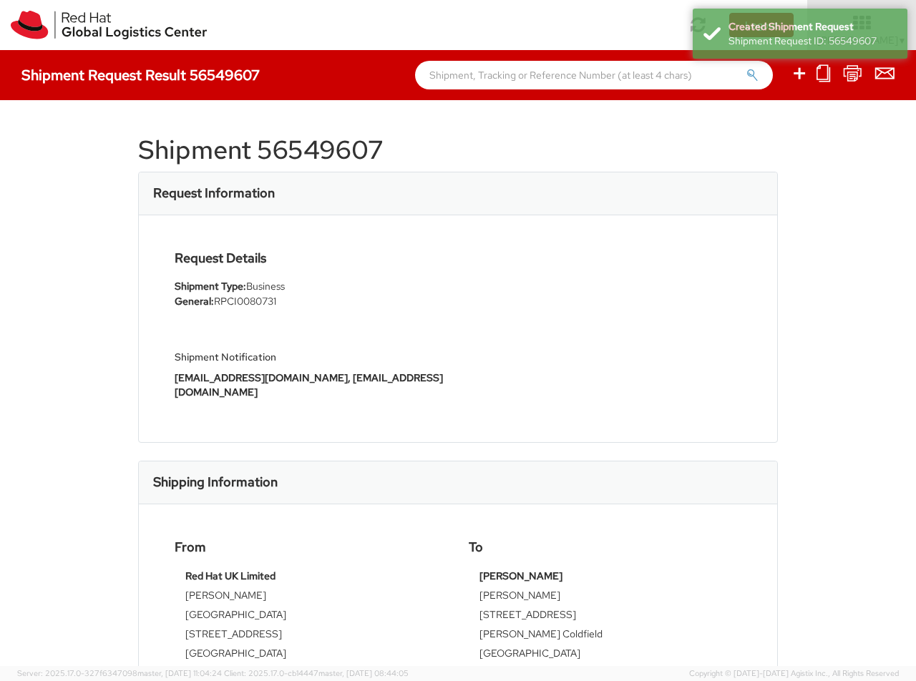
select select
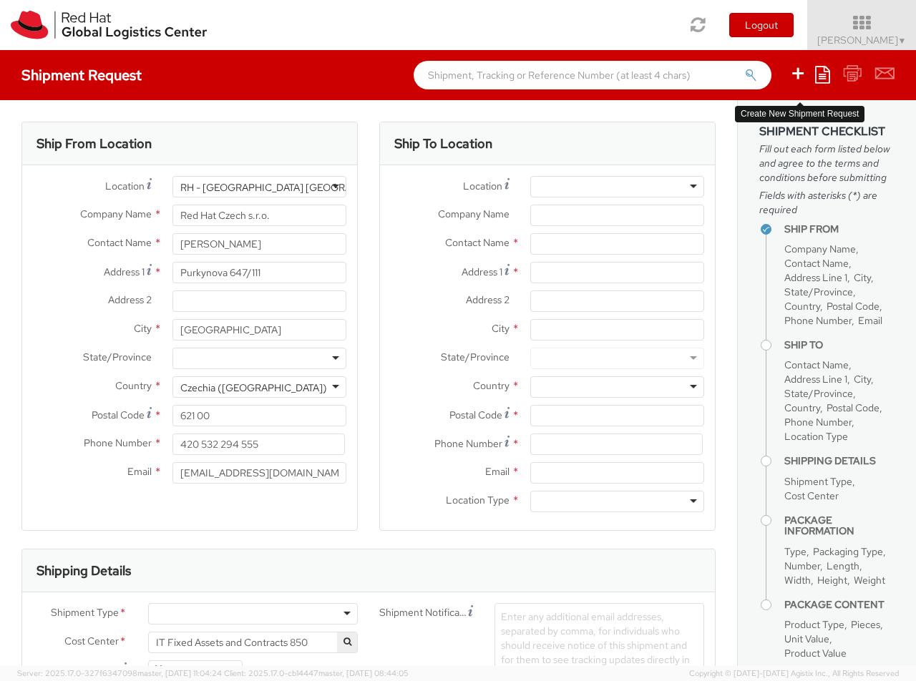
select select "850"
click at [259, 187] on div "RH - [GEOGRAPHIC_DATA] [GEOGRAPHIC_DATA] - B" at bounding box center [300, 187] width 241 height 14
type input "RH - [GEOGRAPHIC_DATA]"
type input "Red Hat UK Limited"
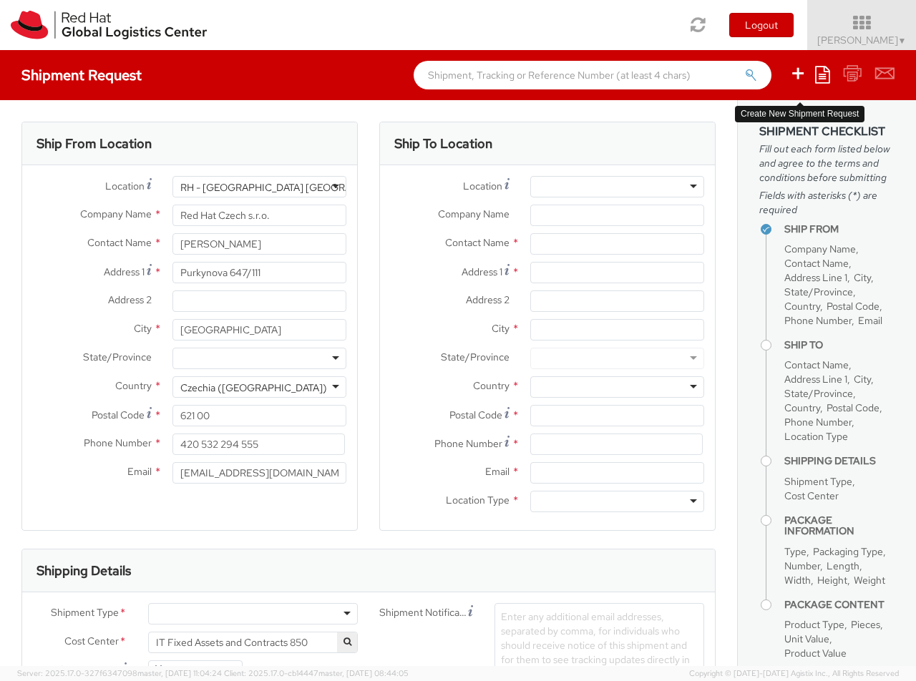
type input "[GEOGRAPHIC_DATA]"
type input "[STREET_ADDRESS]"
type input "[GEOGRAPHIC_DATA]"
type input "EC3R8NB"
type input "44 207 009 4444"
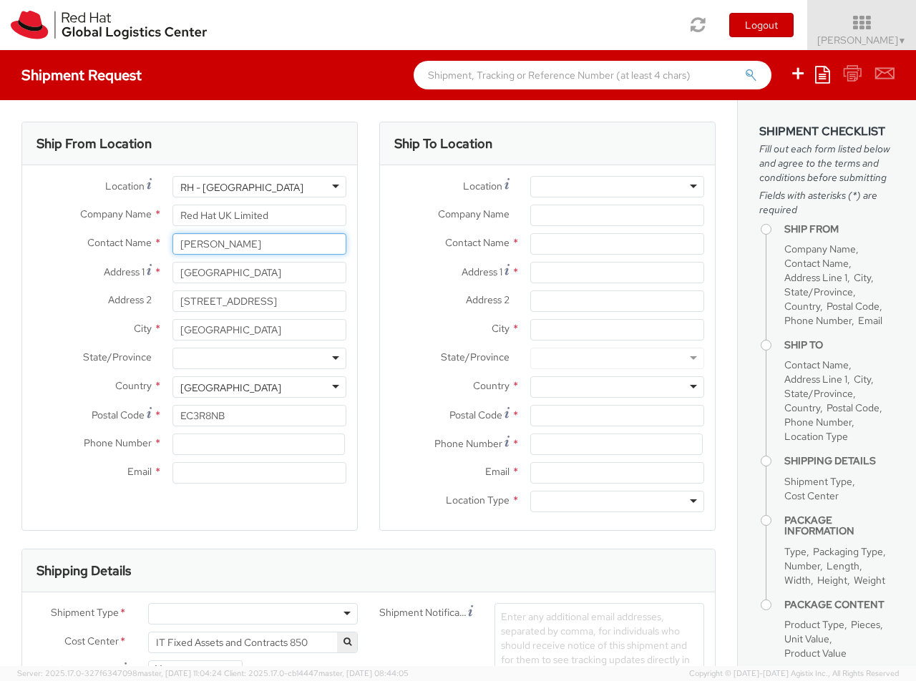
scroll to position [0, 0]
type input "[PERSON_NAME]"
type input "[PHONE_NUMBER]"
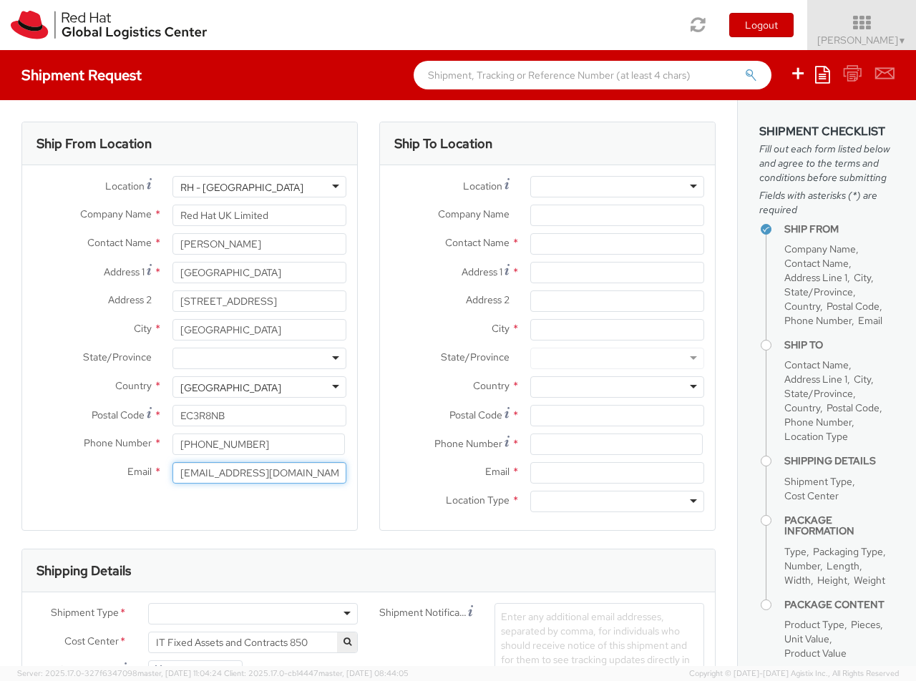
type input "[EMAIL_ADDRESS][DOMAIN_NAME]"
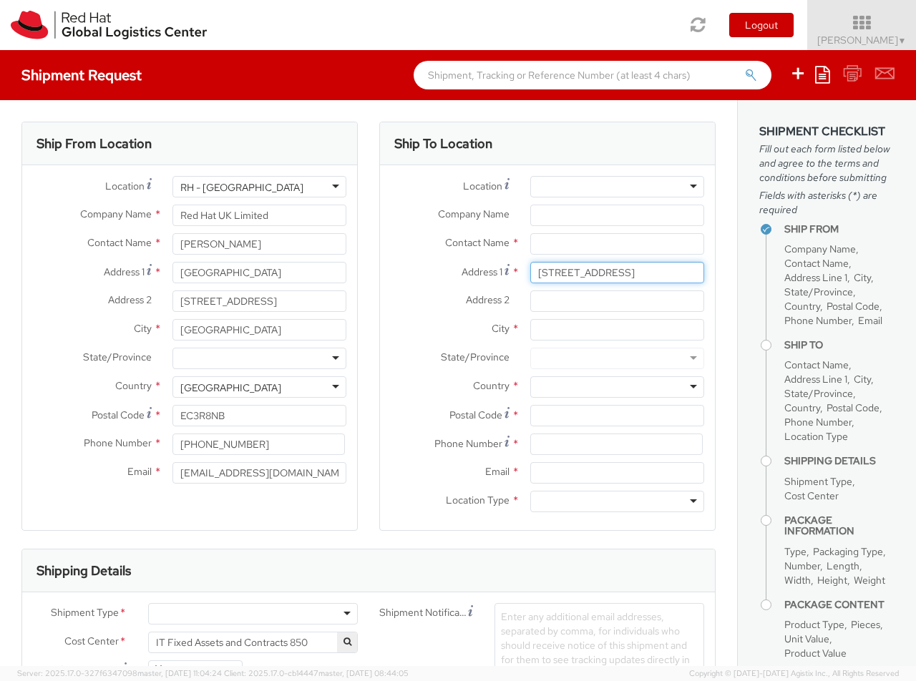
type input "[STREET_ADDRESS]"
type input "[GEOGRAPHIC_DATA]"
type input "SE7 8QU"
click at [617, 387] on div at bounding box center [617, 386] width 174 height 21
type input "[GEOGRAPHIC_DATA]"
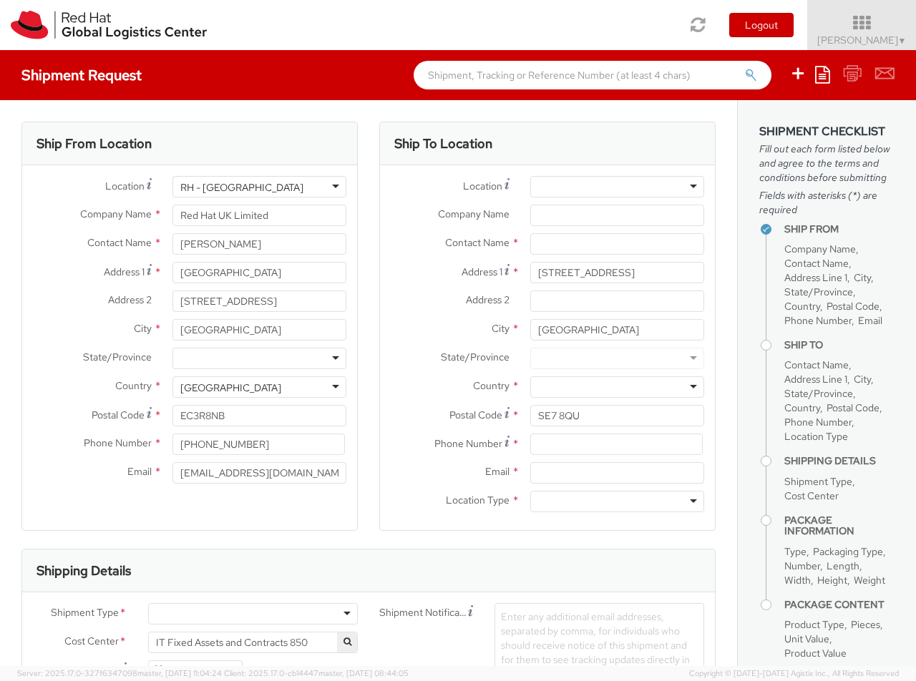
click at [617, 502] on div at bounding box center [617, 501] width 174 height 21
type input "r"
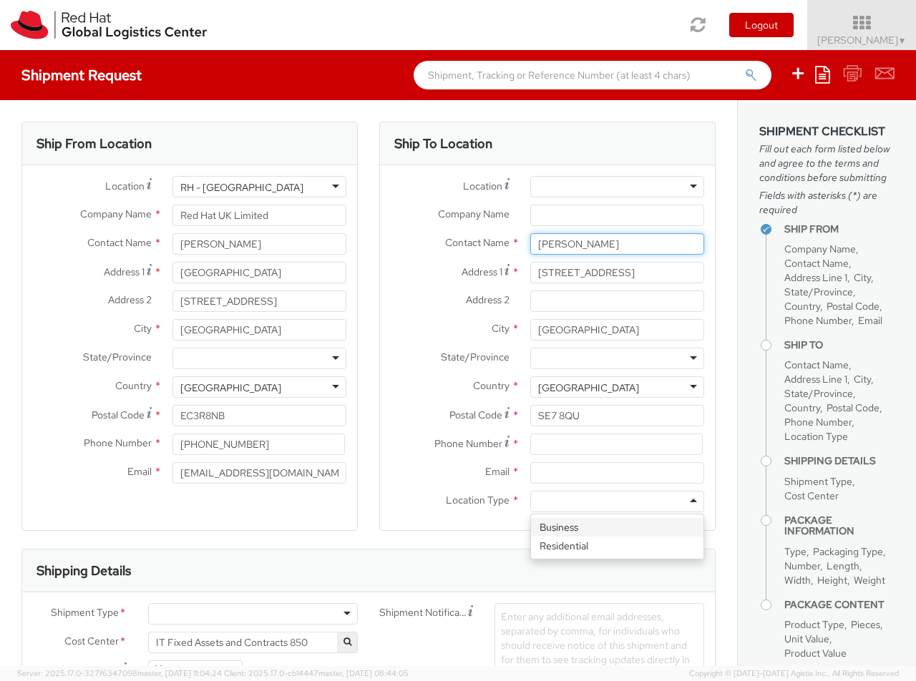
type input "[PERSON_NAME]"
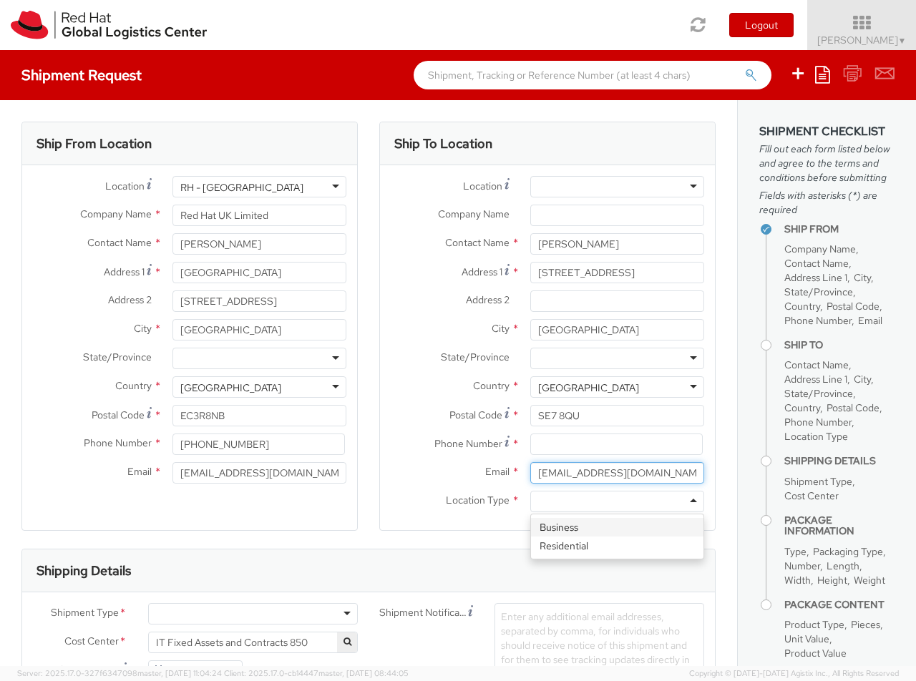
type input "[EMAIL_ADDRESS][DOMAIN_NAME]"
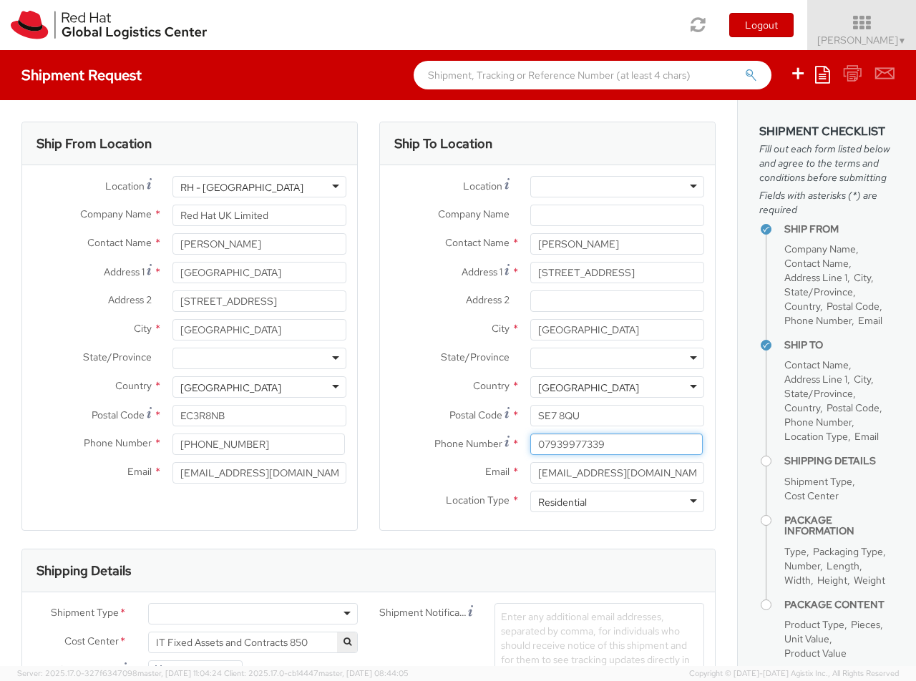
type input "07939977339"
click at [253, 614] on div at bounding box center [253, 613] width 210 height 21
type input "bu"
type input "ref"
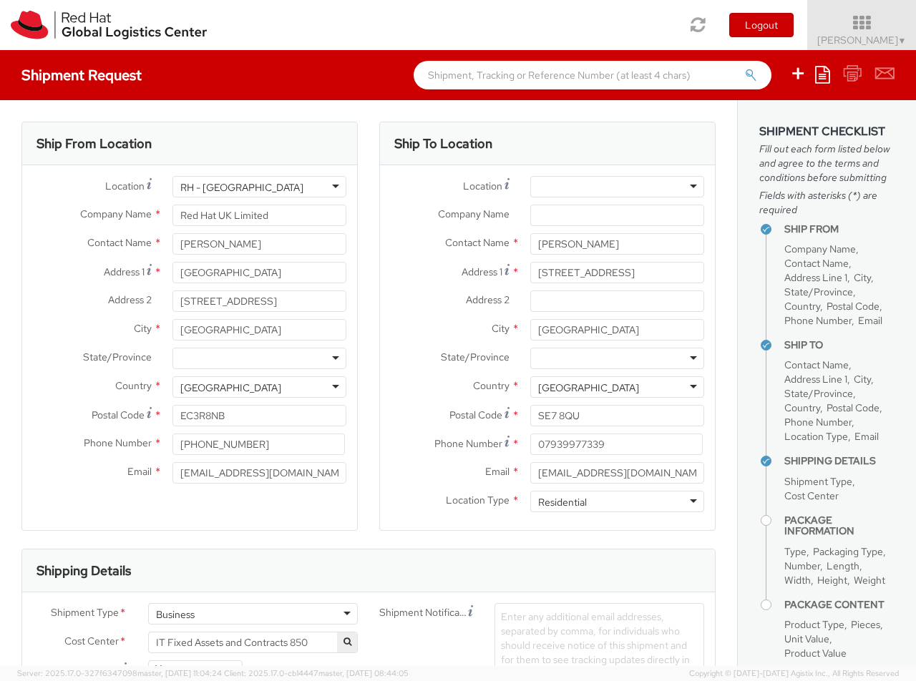
scroll to position [111, 0]
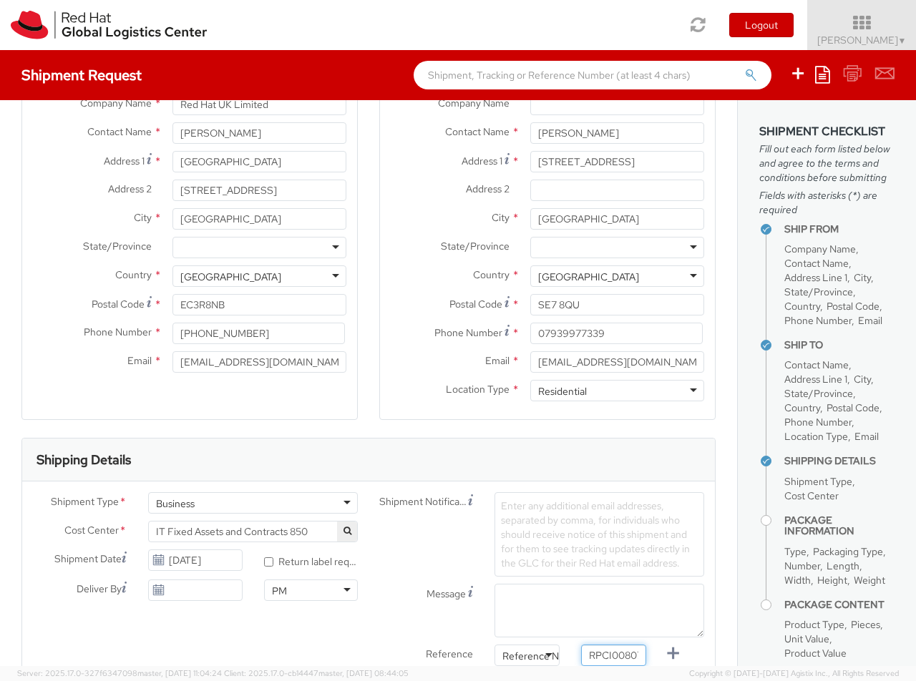
type input "RPCI0080734"
type input "[EMAIL_ADDRESS][DOMAIN_NAME]"
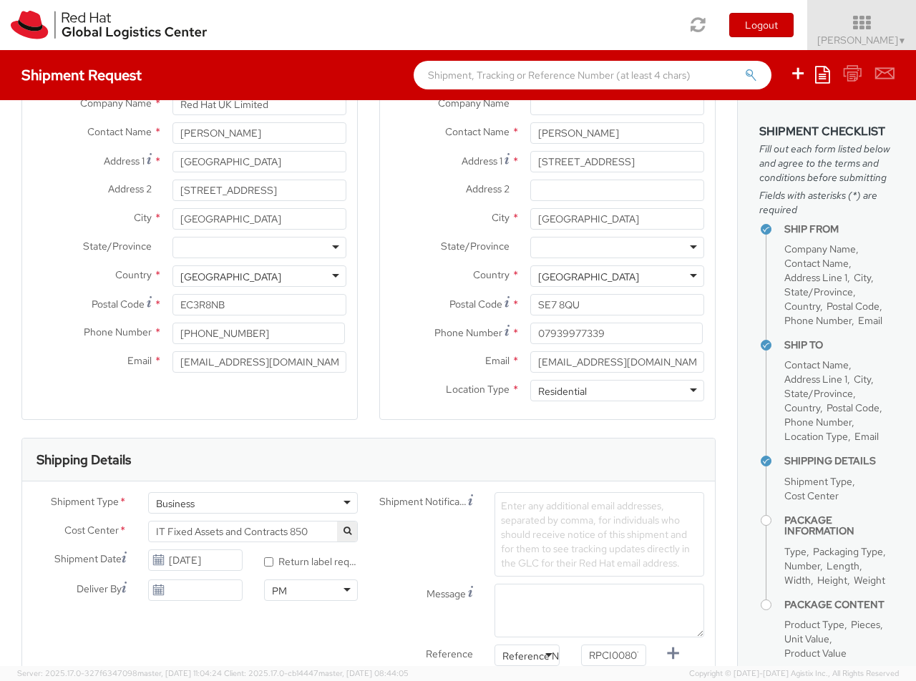
type input "lap"
select select "LAPTOP"
type input "your"
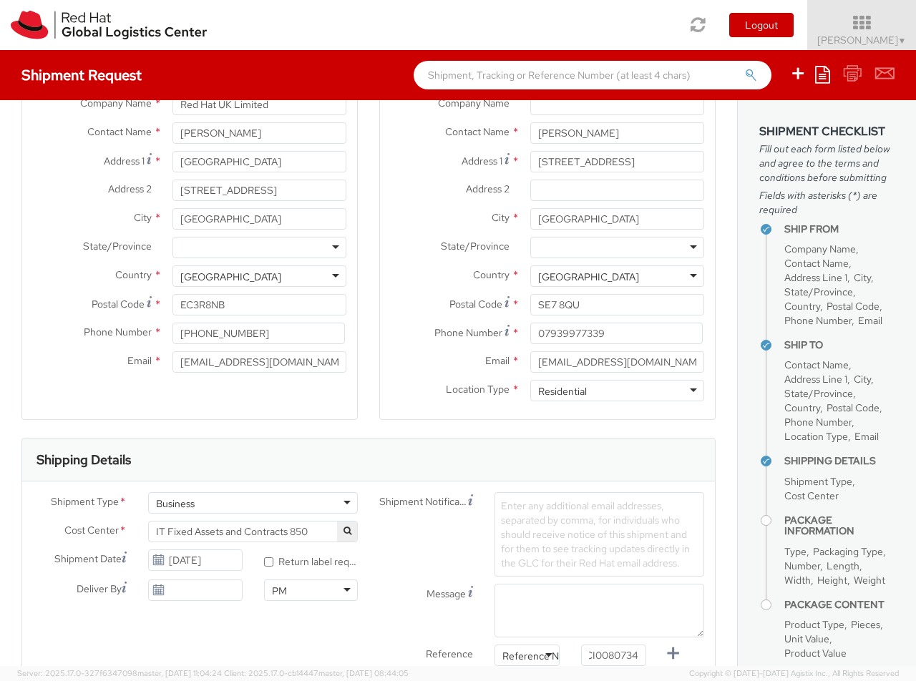
scroll to position [47, 0]
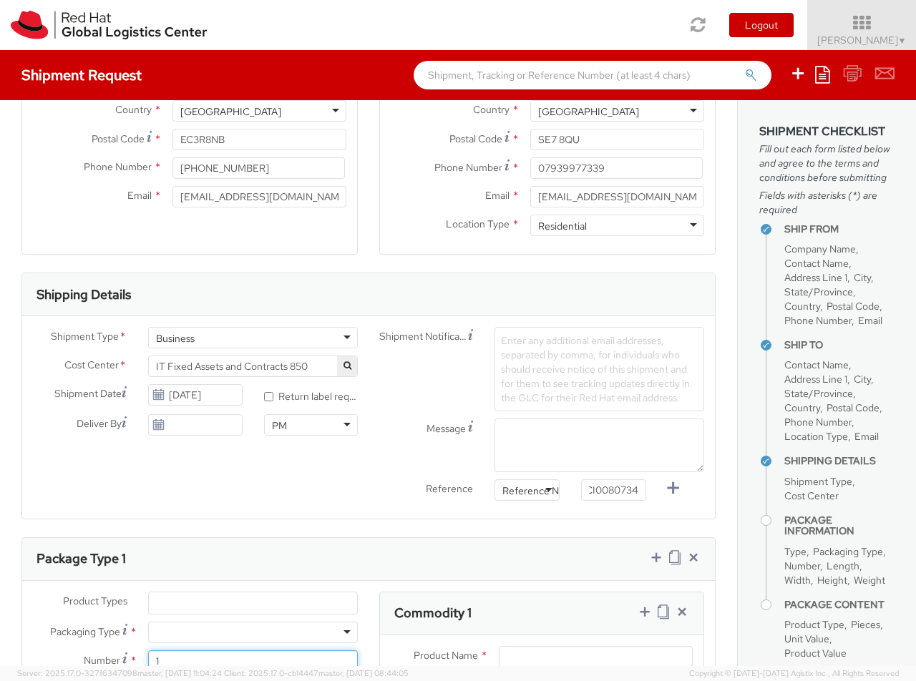
type input "1"
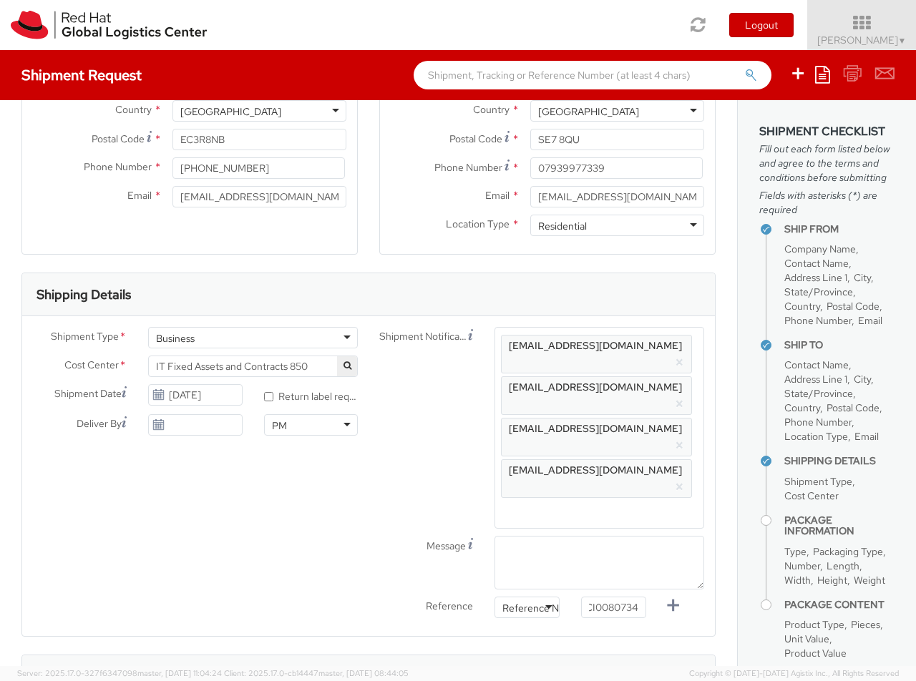
type input "50"
type input "30"
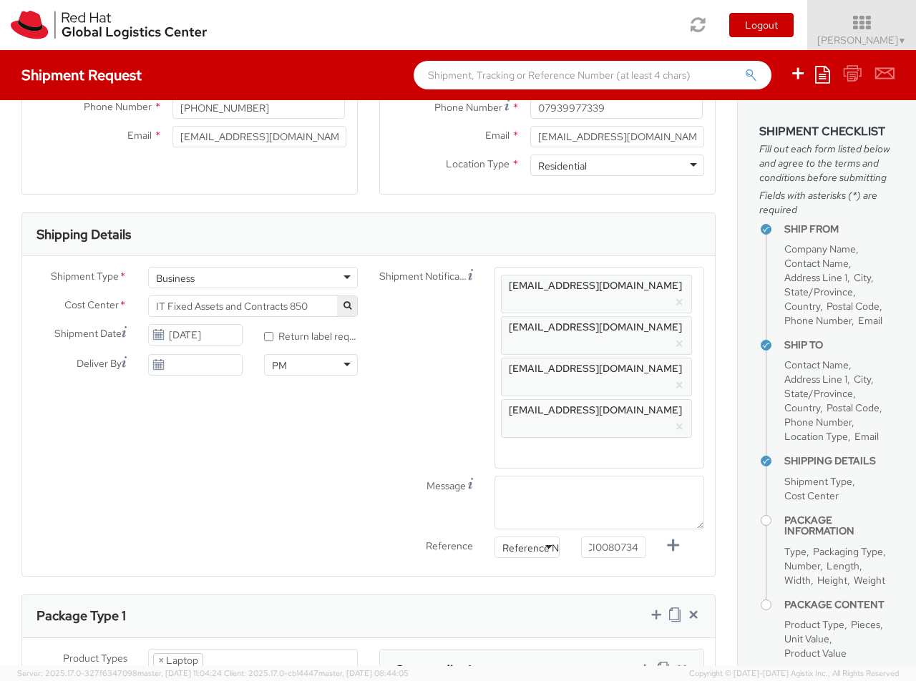
type input "20"
type input "3.8"
type input "Macbook Air 13"
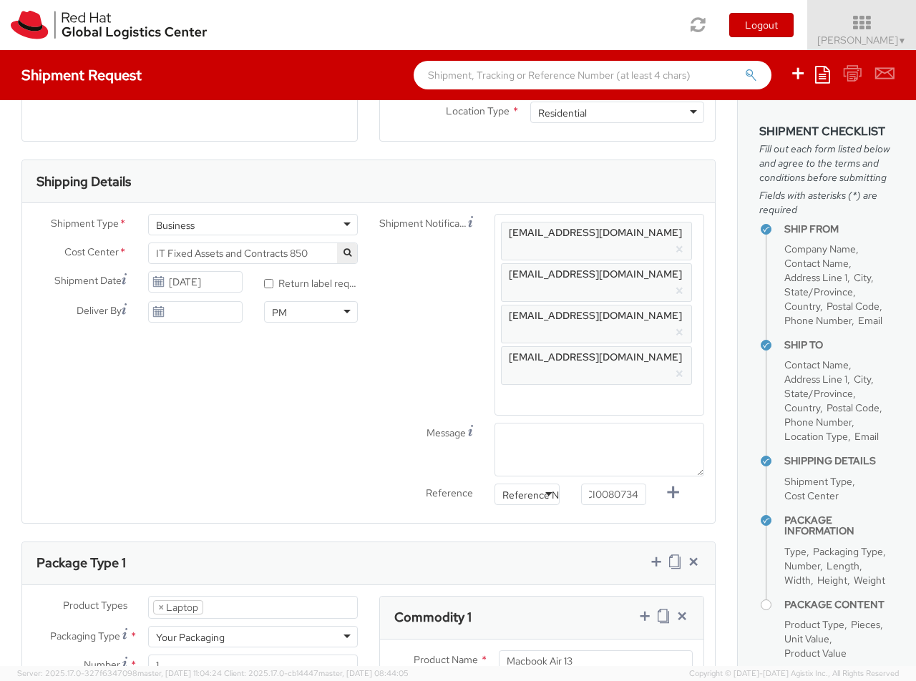
type input "1,251.88"
type input "EUR"
click at [644, 609] on icon at bounding box center [645, 616] width 14 height 14
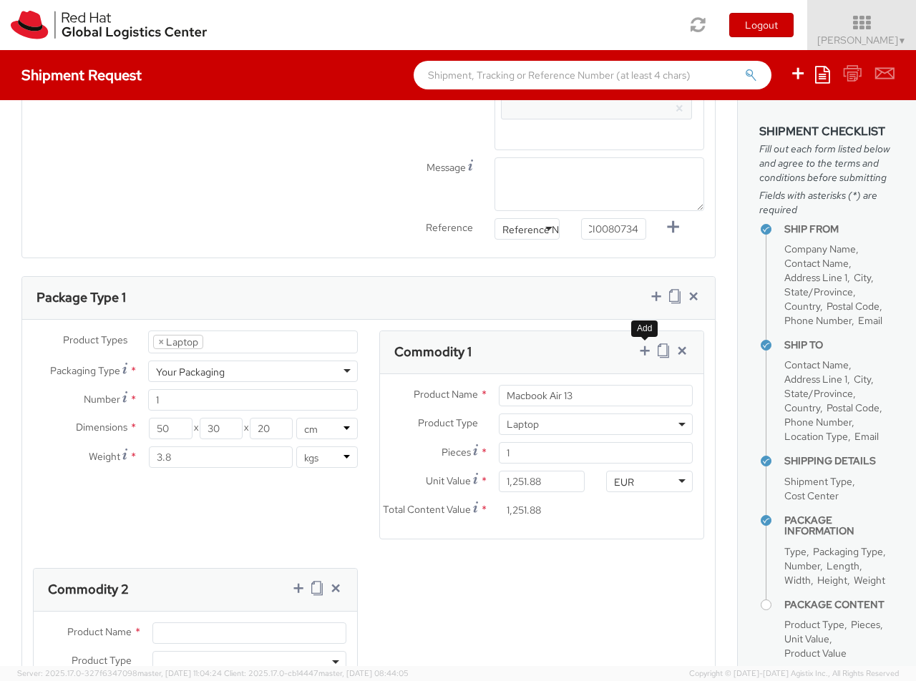
click at [249, 651] on span at bounding box center [249, 661] width 194 height 21
select select "DOC_STATION"
type input "59.94"
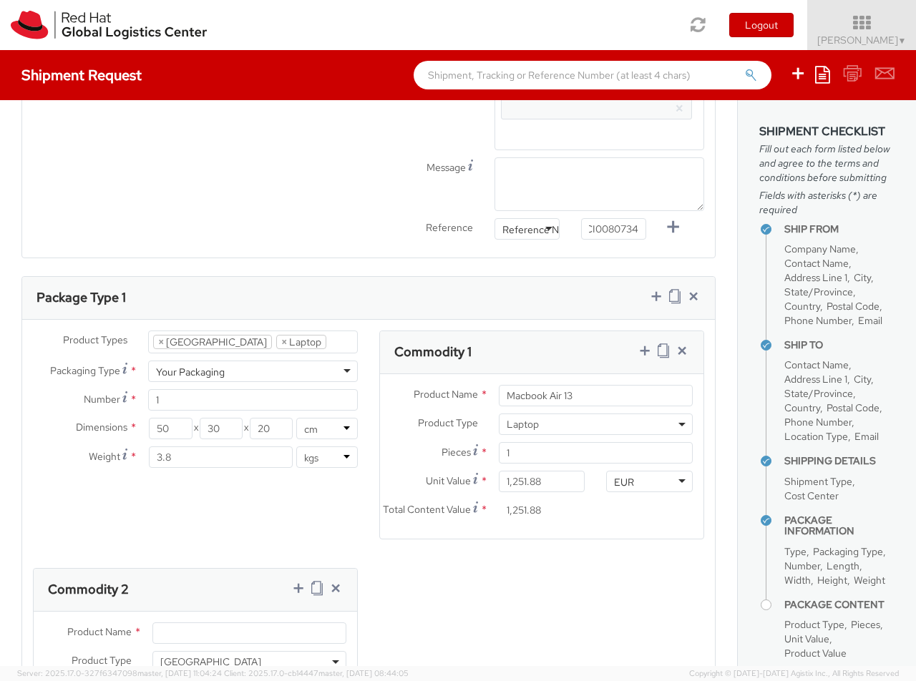
type input "59.94"
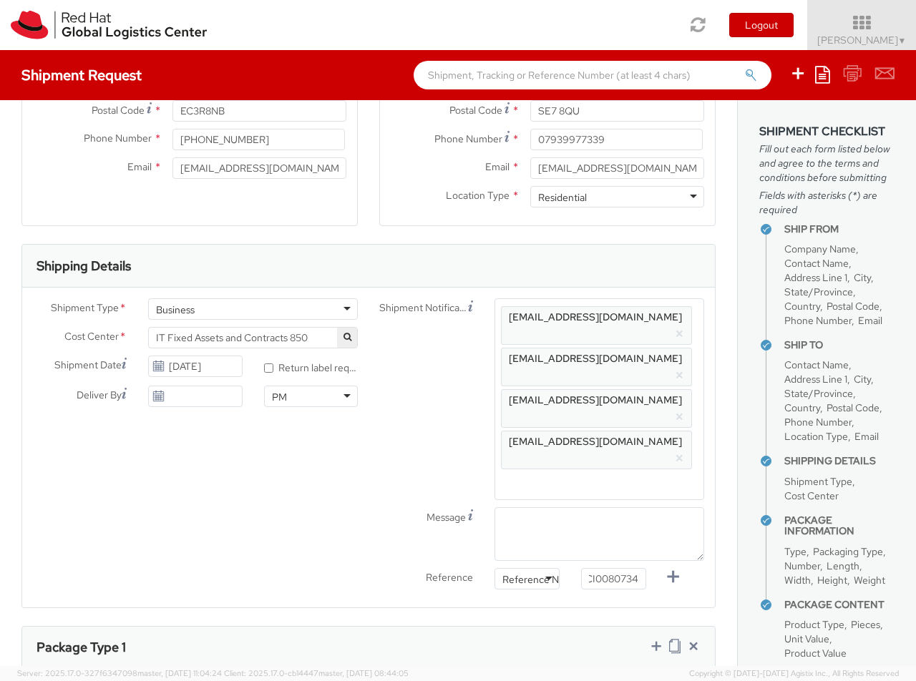
scroll to position [247, 0]
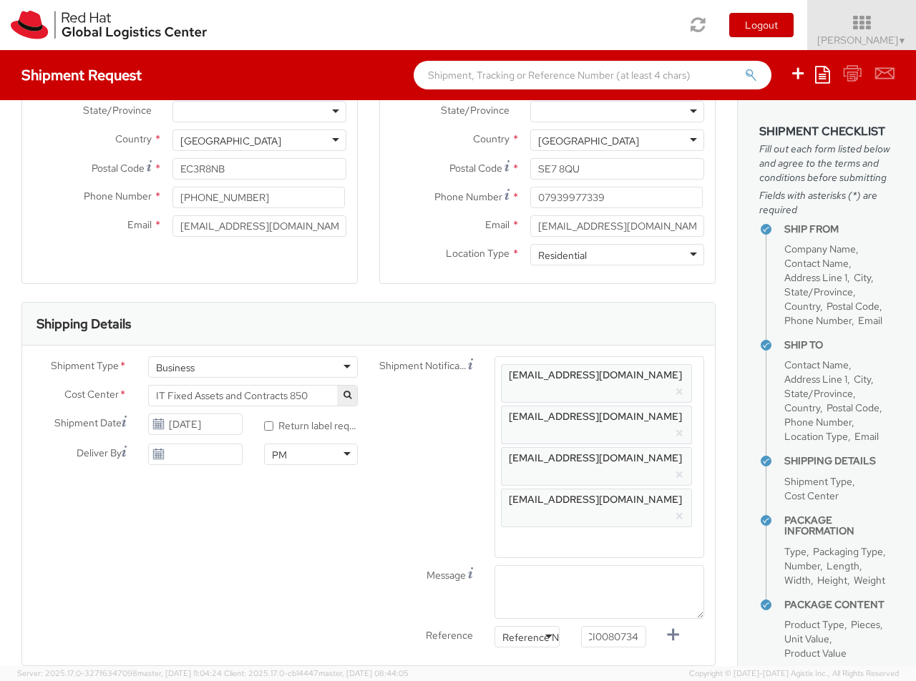
type input "Belkin AVC008 USB-C 6IN1 Multiport Adapter"
click at [228, 424] on input "[DATE]" at bounding box center [195, 424] width 94 height 21
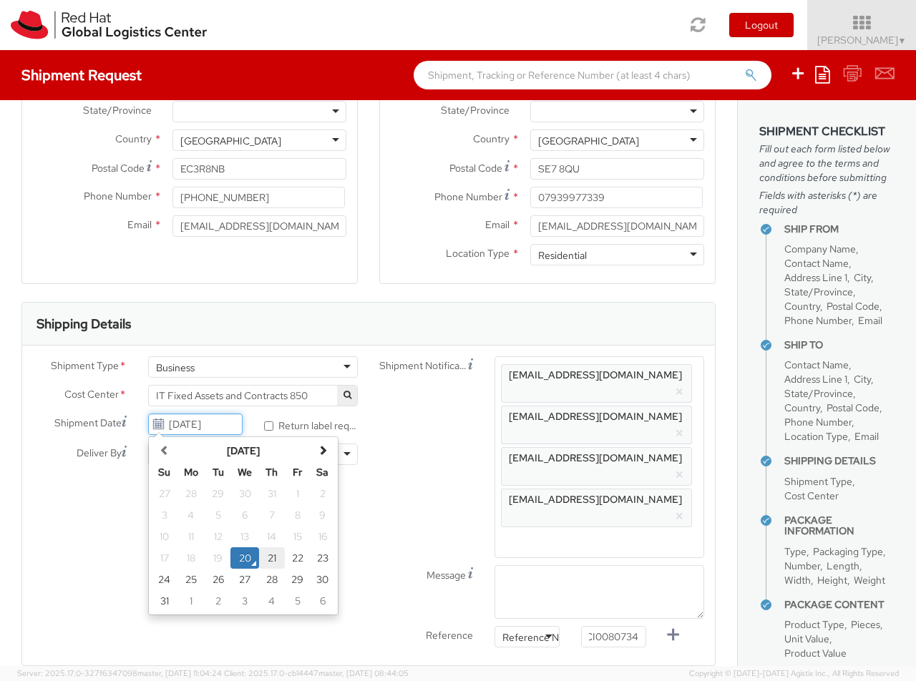
click at [268, 566] on td "21" at bounding box center [272, 557] width 26 height 21
type input "[DATE]"
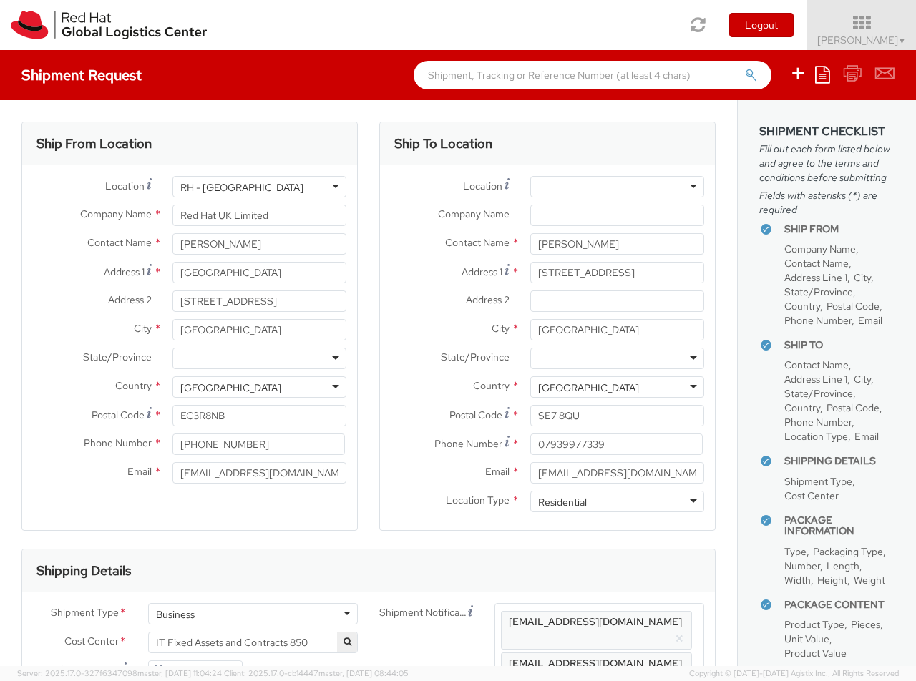
scroll to position [0, 0]
type input "[PERSON_NAME]"
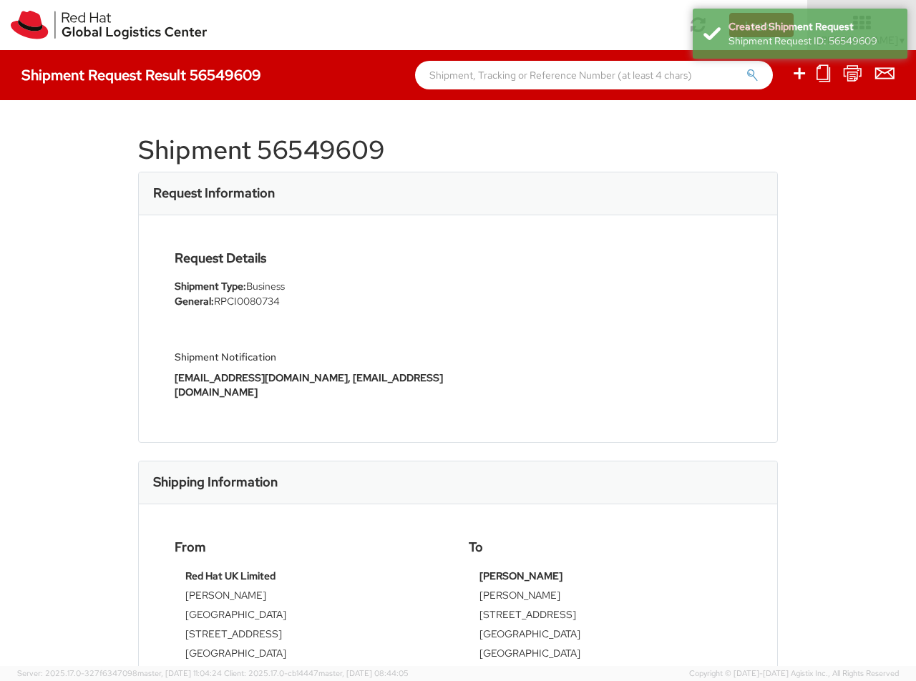
click at [361, 148] on h1 "Shipment 56549609" at bounding box center [458, 150] width 640 height 29
copy h1 "56549609"
click at [800, 75] on icon at bounding box center [799, 73] width 17 height 18
select select
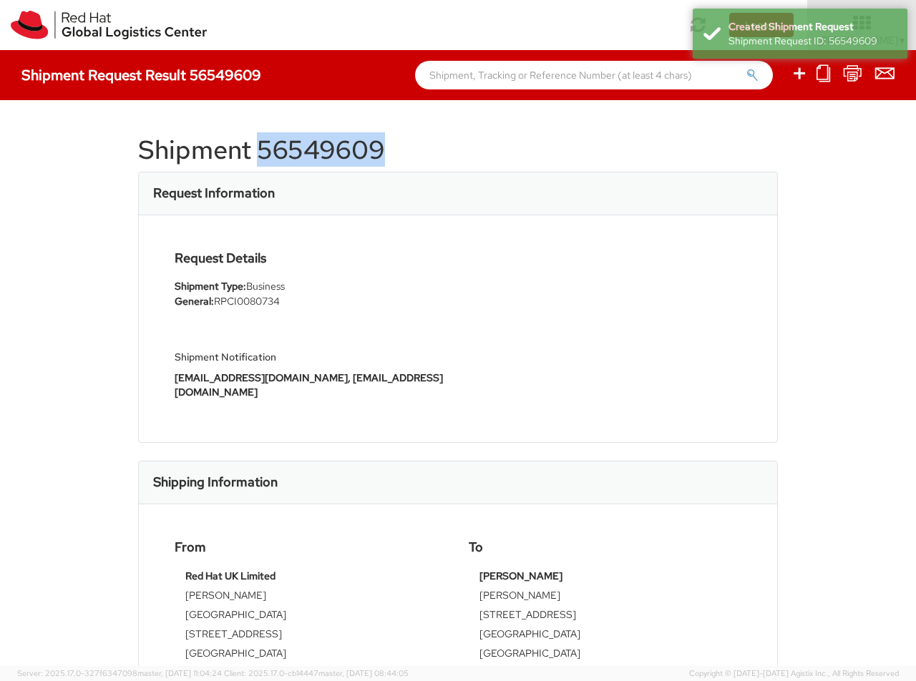
select select
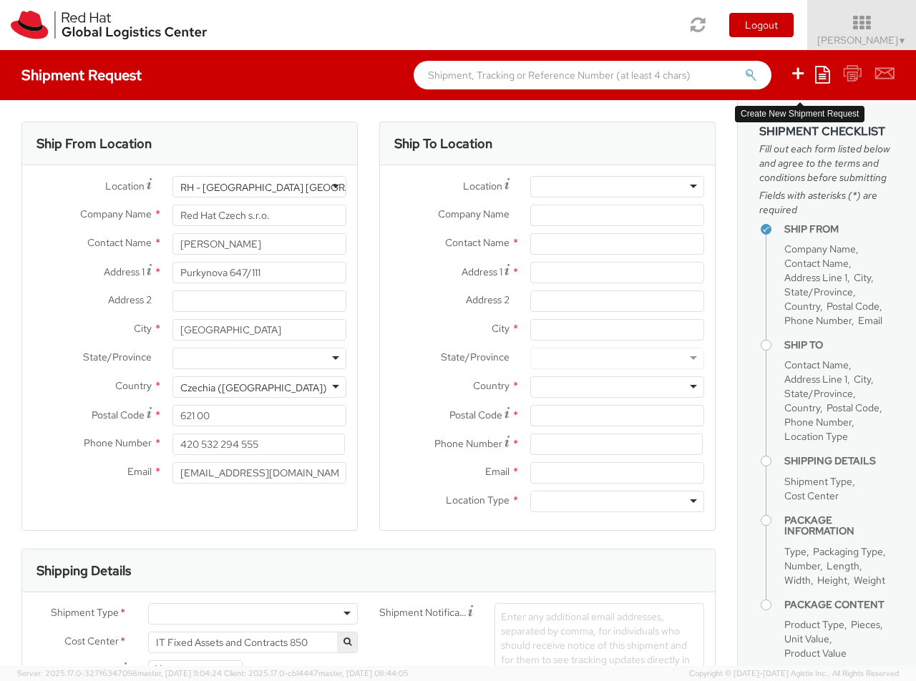
select select "850"
